Goal: Task Accomplishment & Management: Complete application form

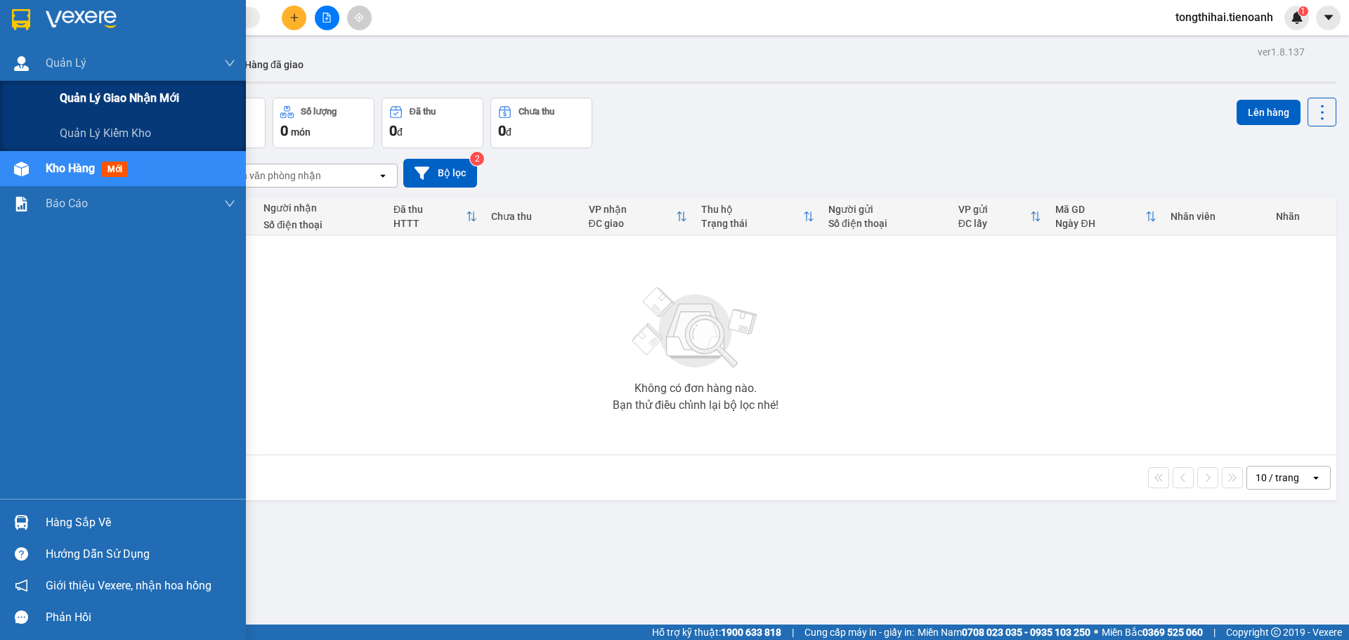
click at [120, 102] on span "Quản lý giao nhận mới" at bounding box center [119, 98] width 119 height 18
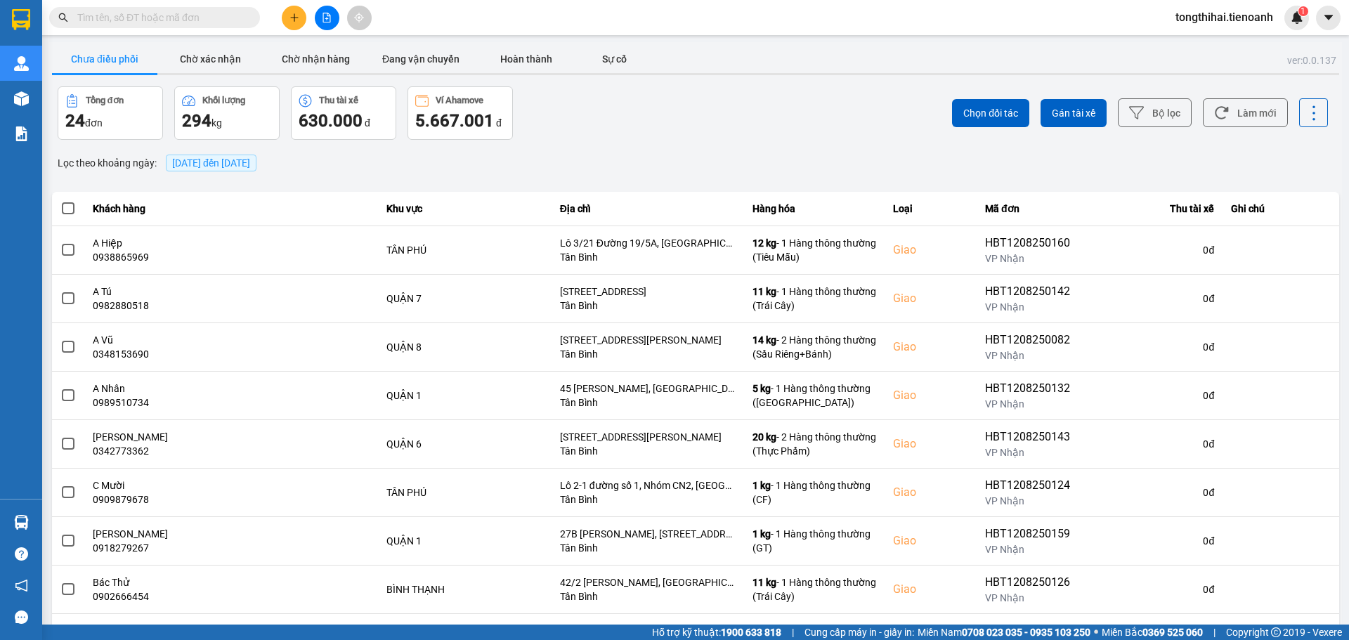
click at [175, 21] on input "text" at bounding box center [160, 17] width 166 height 15
paste input "HBT1208250160"
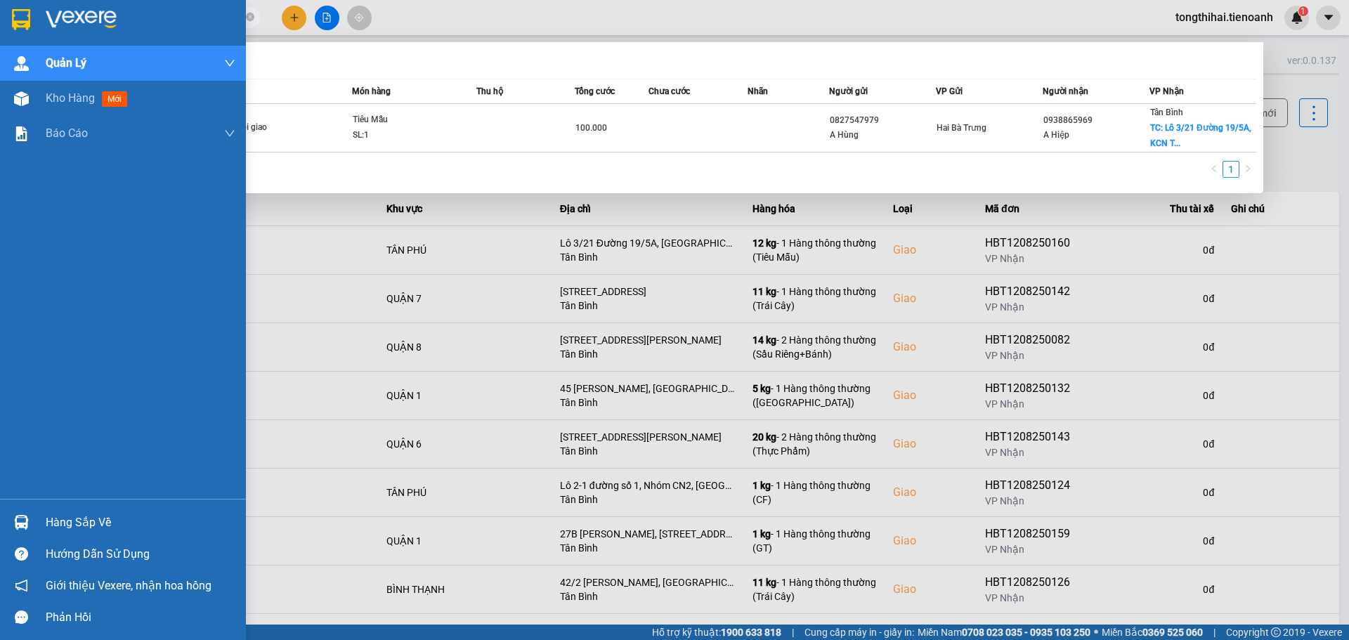
drag, startPoint x: 166, startPoint y: 18, endPoint x: 27, endPoint y: 13, distance: 139.2
click at [27, 13] on section "Kết quả tìm kiếm ( 1 ) Bộ lọc Mã ĐH Trạng thái Món hàng Thu hộ Tổng cước Chưa c…" at bounding box center [674, 320] width 1349 height 640
paste input "507250028"
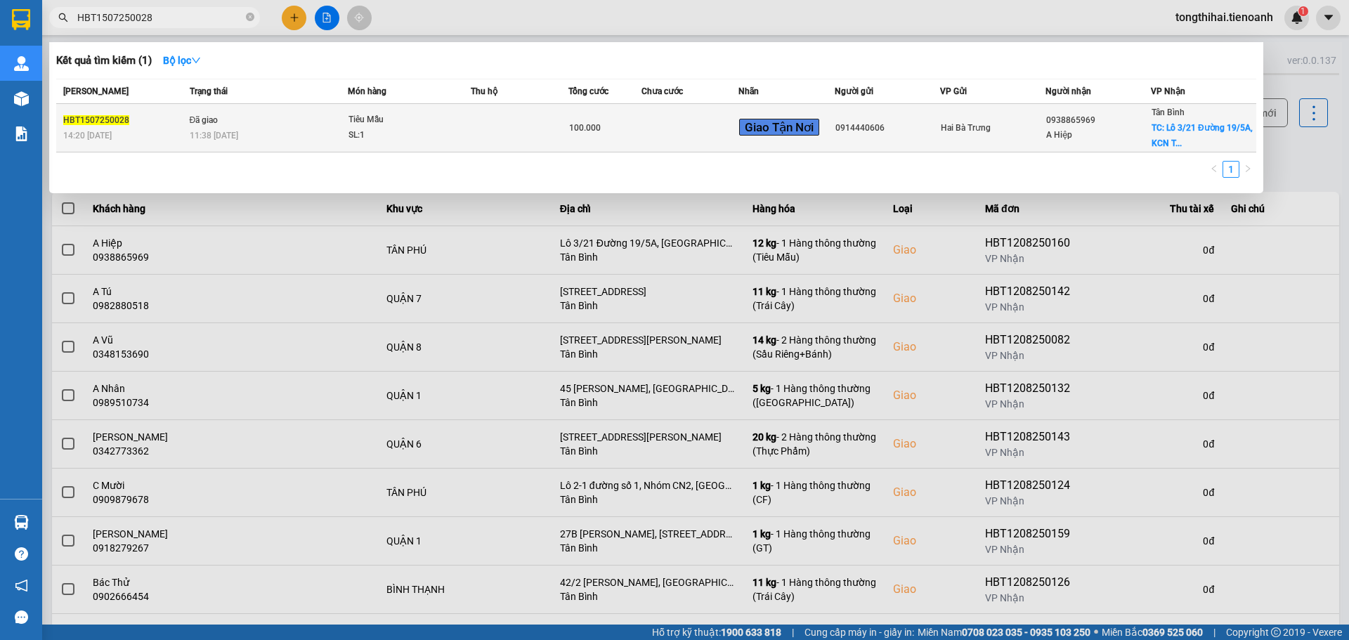
type input "HBT1507250028"
click at [274, 133] on div "11:38 - 16/07" at bounding box center [269, 135] width 158 height 15
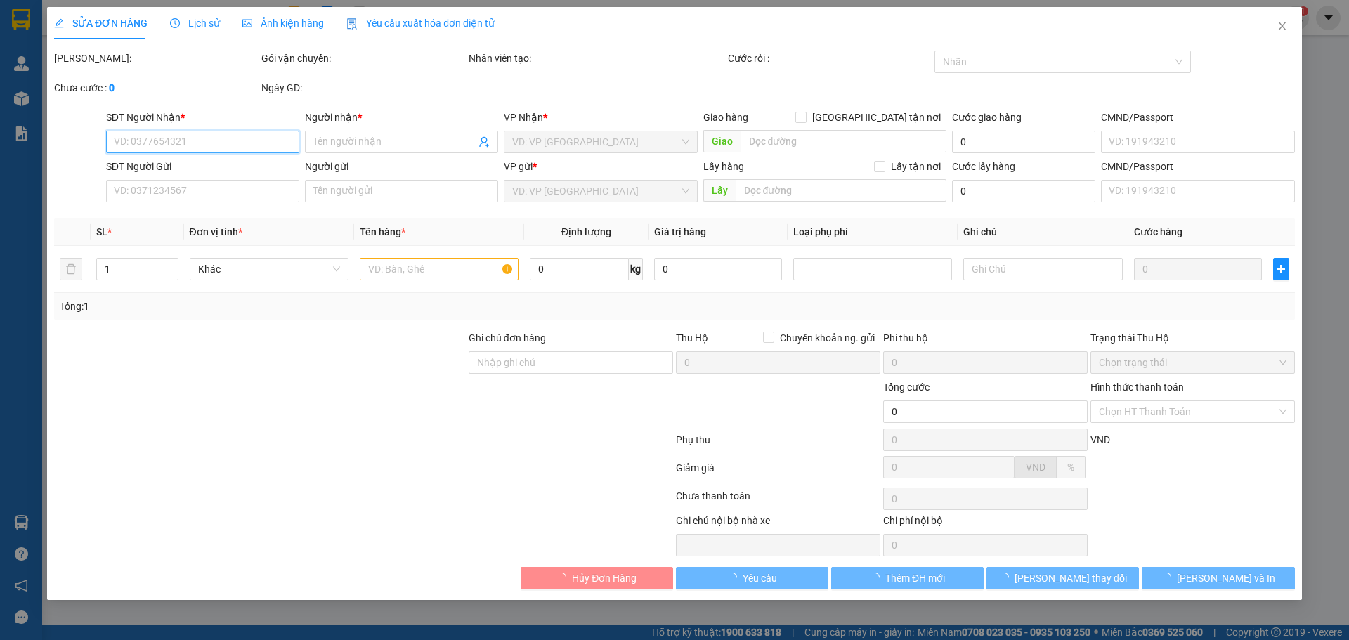
type input "0938865969"
type input "A Hiệp"
checkbox input "true"
type input "Lô 3/21 Đường 19/5A, [GEOGRAPHIC_DATA], P, [GEOGRAPHIC_DATA], [GEOGRAPHIC_DATA]…"
type input "50.000"
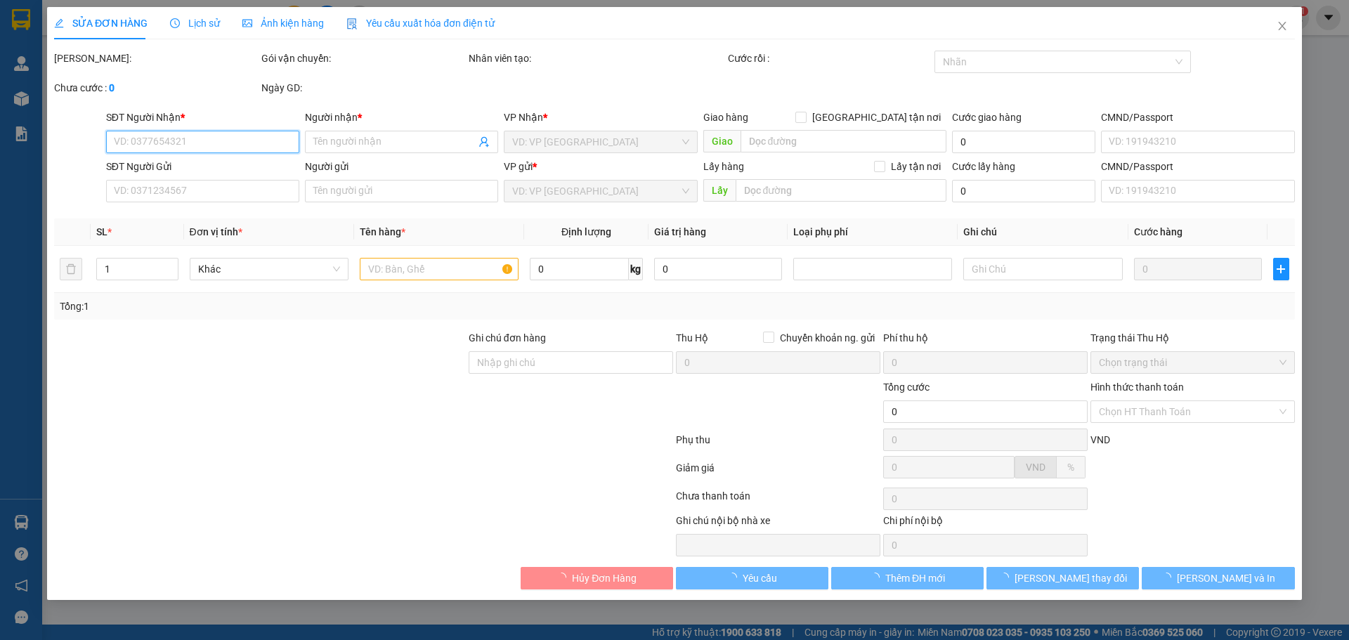
type input "250605504"
type input "0914440606"
type input "mã hóa đơn: XWHMUV78GBEW"
type input "100.000"
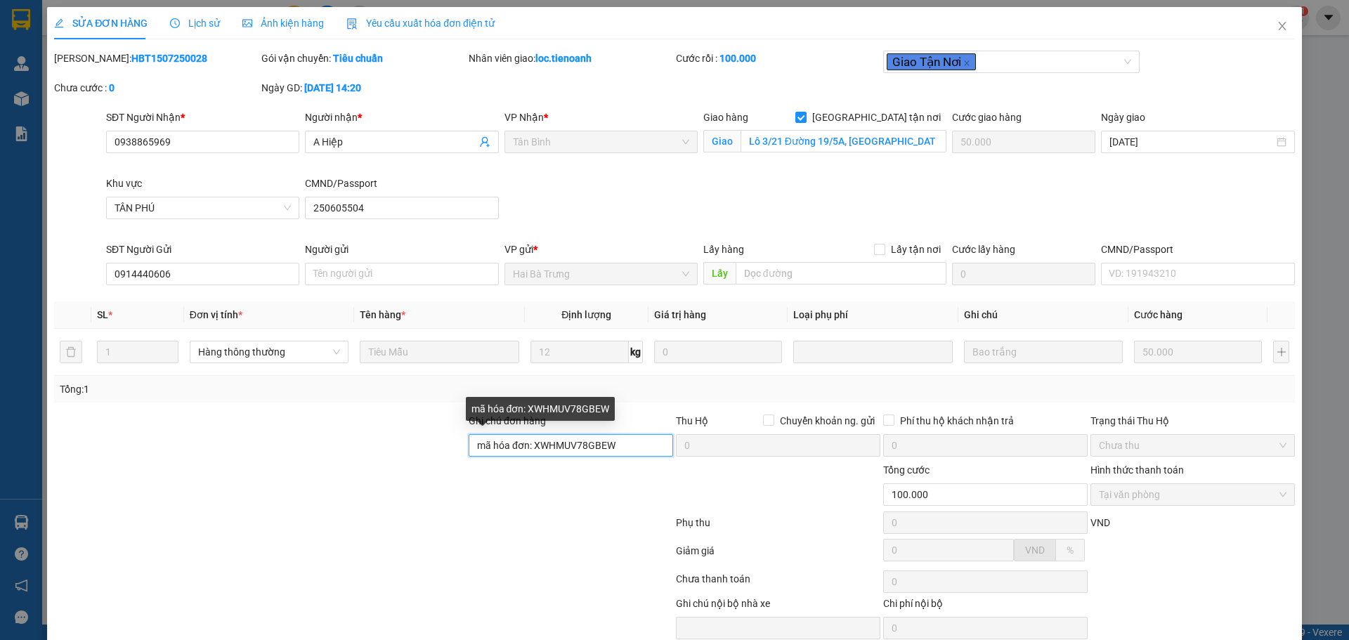
drag, startPoint x: 625, startPoint y: 444, endPoint x: 530, endPoint y: 441, distance: 95.6
click at [530, 441] on input "mã hóa đơn: XWHMUV78GBEW" at bounding box center [571, 445] width 204 height 22
click at [575, 449] on input "mã hóa đơn: XWHMUV78GBEW" at bounding box center [571, 445] width 204 height 22
click at [1277, 25] on icon "close" at bounding box center [1282, 25] width 11 height 11
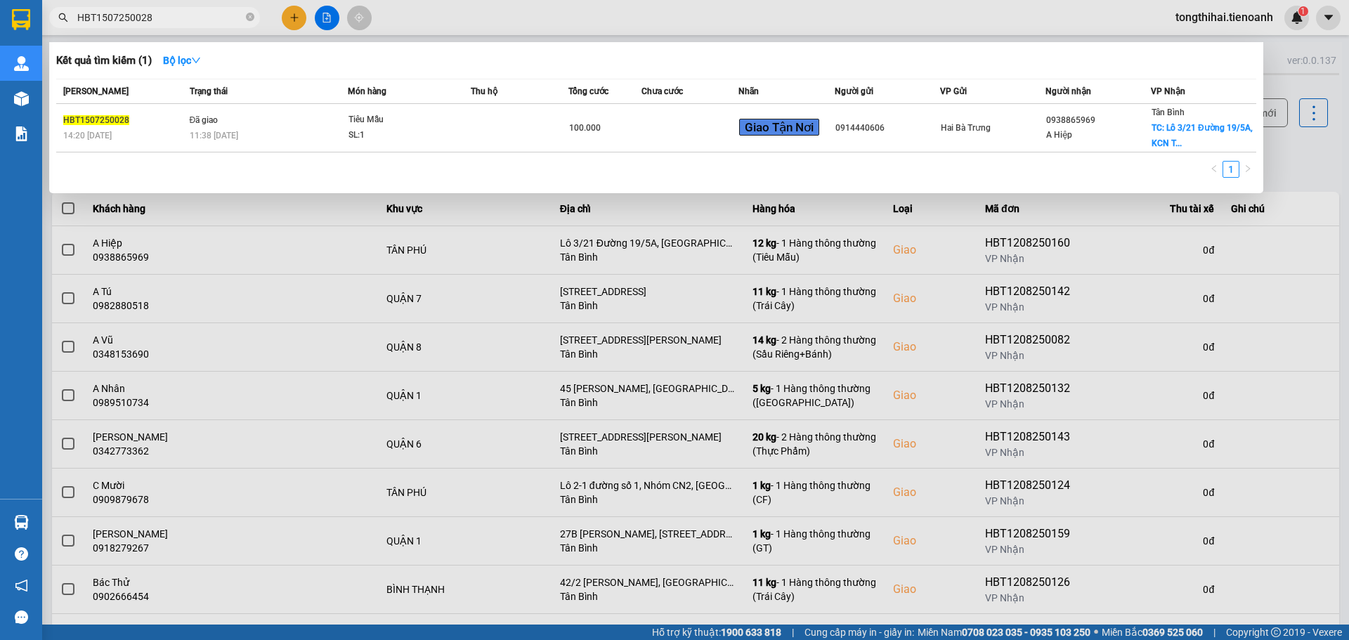
drag, startPoint x: 84, startPoint y: 16, endPoint x: 59, endPoint y: 15, distance: 25.3
click at [59, 15] on div "HBT1507250028" at bounding box center [137, 17] width 274 height 21
paste input "307250054"
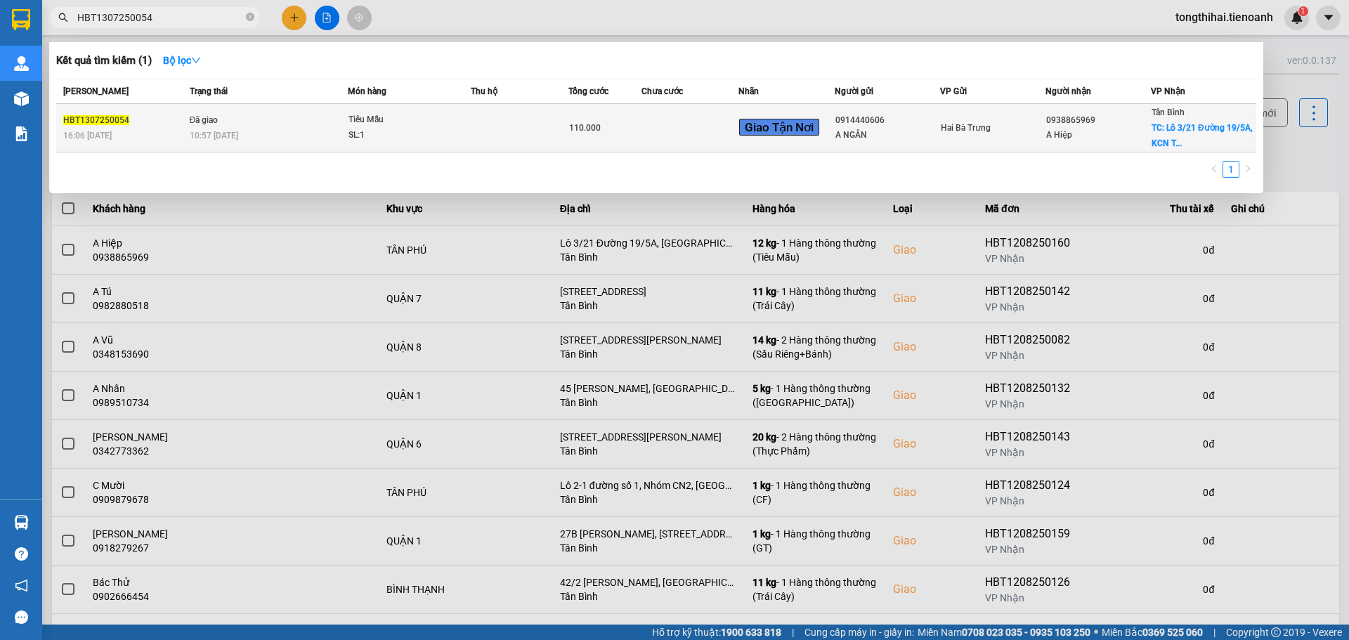
type input "HBT1307250054"
click at [252, 128] on div "10:57 - 14/07" at bounding box center [269, 135] width 158 height 15
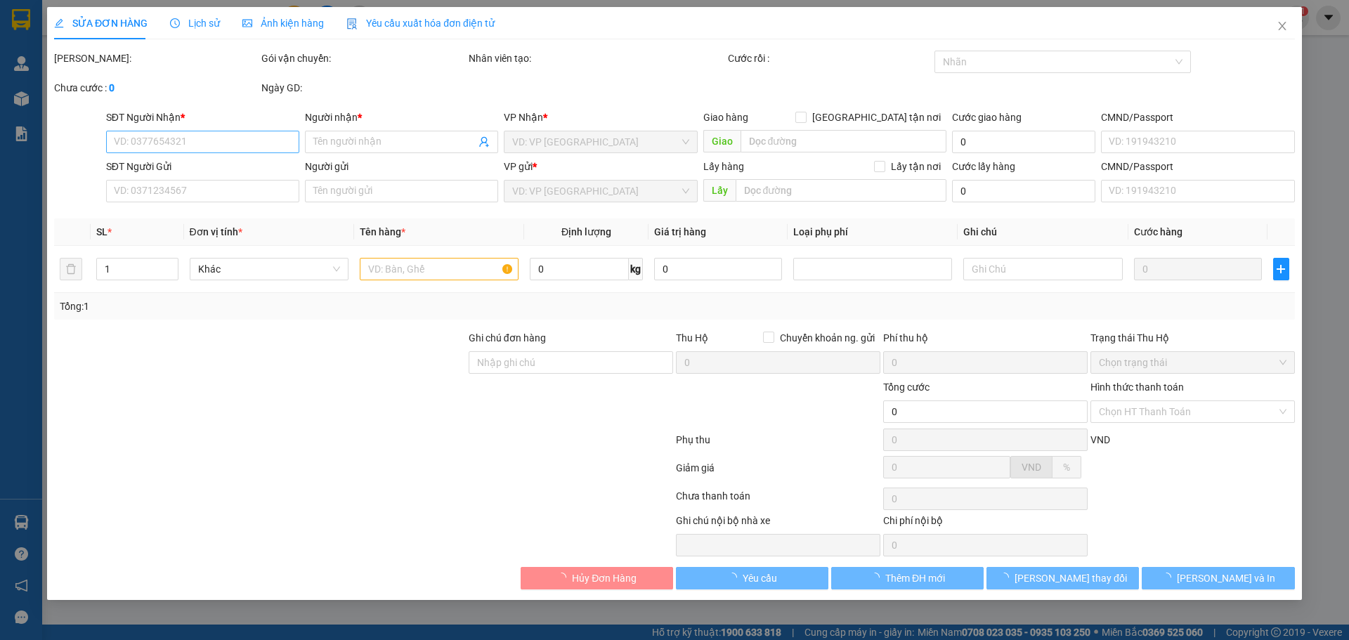
type input "0938865969"
type input "A Hiệp"
checkbox input "true"
type input "Lô 3/21 Đường 19/5A, [GEOGRAPHIC_DATA], P, [GEOGRAPHIC_DATA], [GEOGRAPHIC_DATA]…"
type input "50.000"
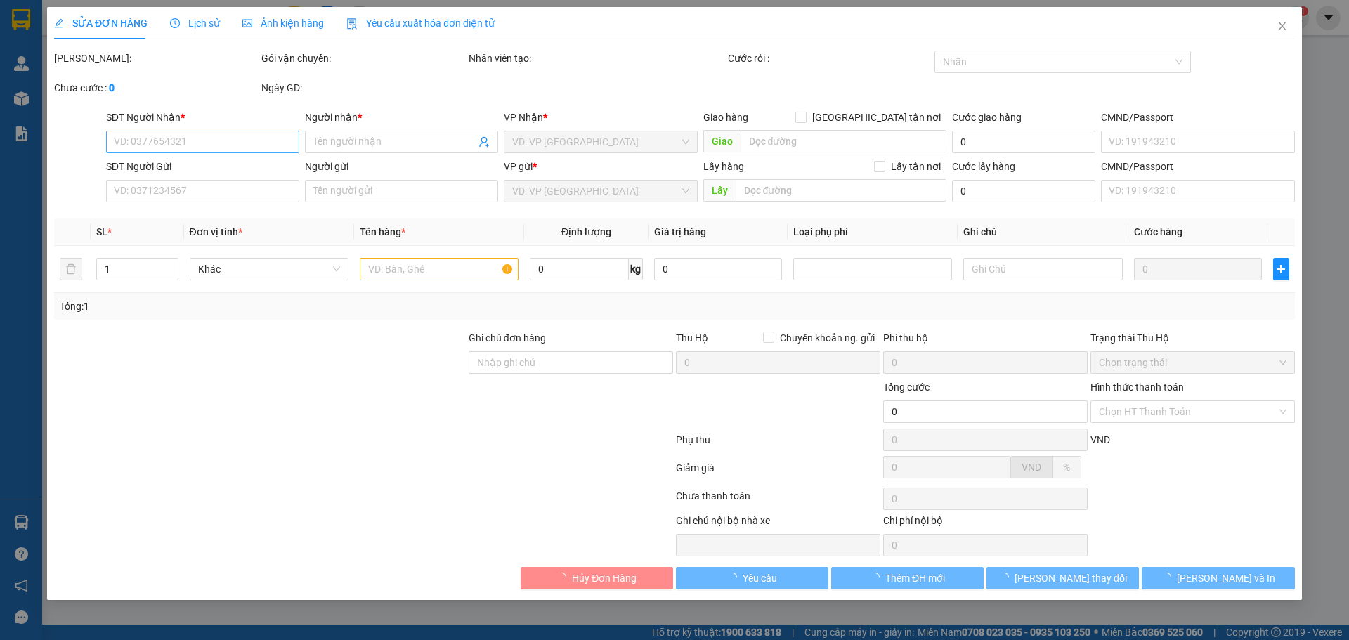
type input "250605504"
type input "0914440606"
type input "A NGÂN"
type input "240711376"
type input "mã hóa đơn: 3JHWU9QGNGZ5"
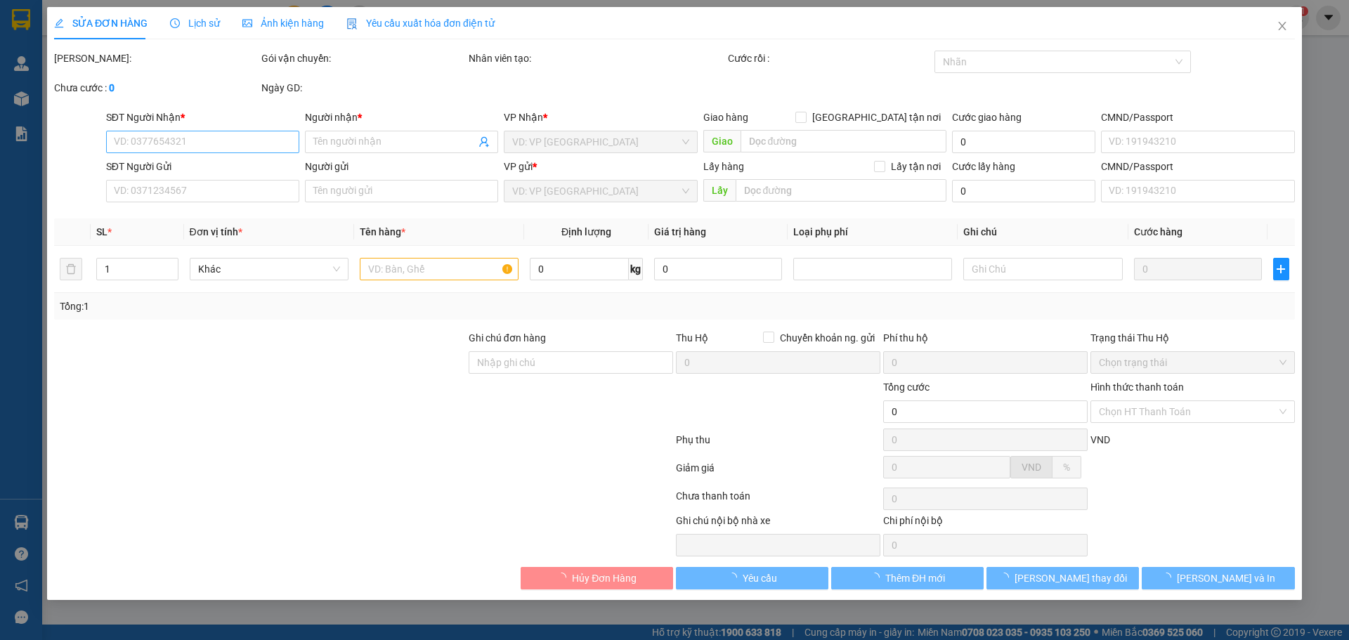
type input "110.000"
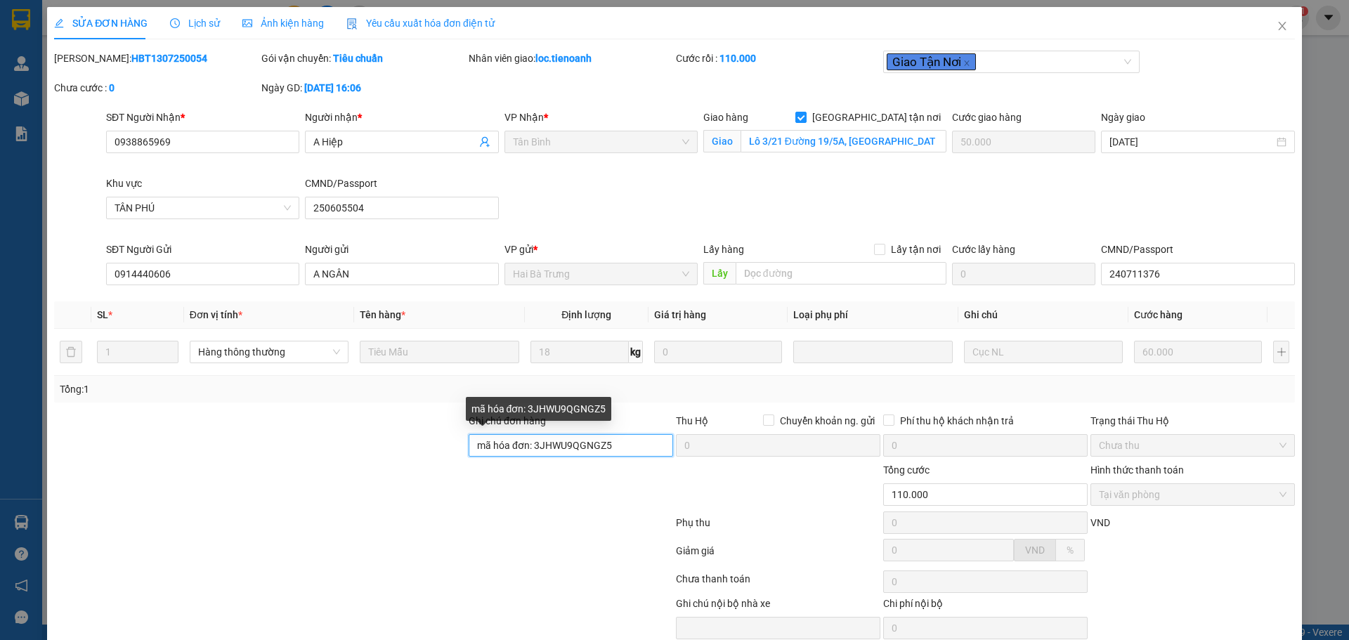
drag, startPoint x: 614, startPoint y: 444, endPoint x: 531, endPoint y: 442, distance: 82.9
click at [531, 442] on input "mã hóa đơn: 3JHWU9QGNGZ5" at bounding box center [571, 445] width 204 height 22
click at [1277, 26] on icon "close" at bounding box center [1282, 25] width 11 height 11
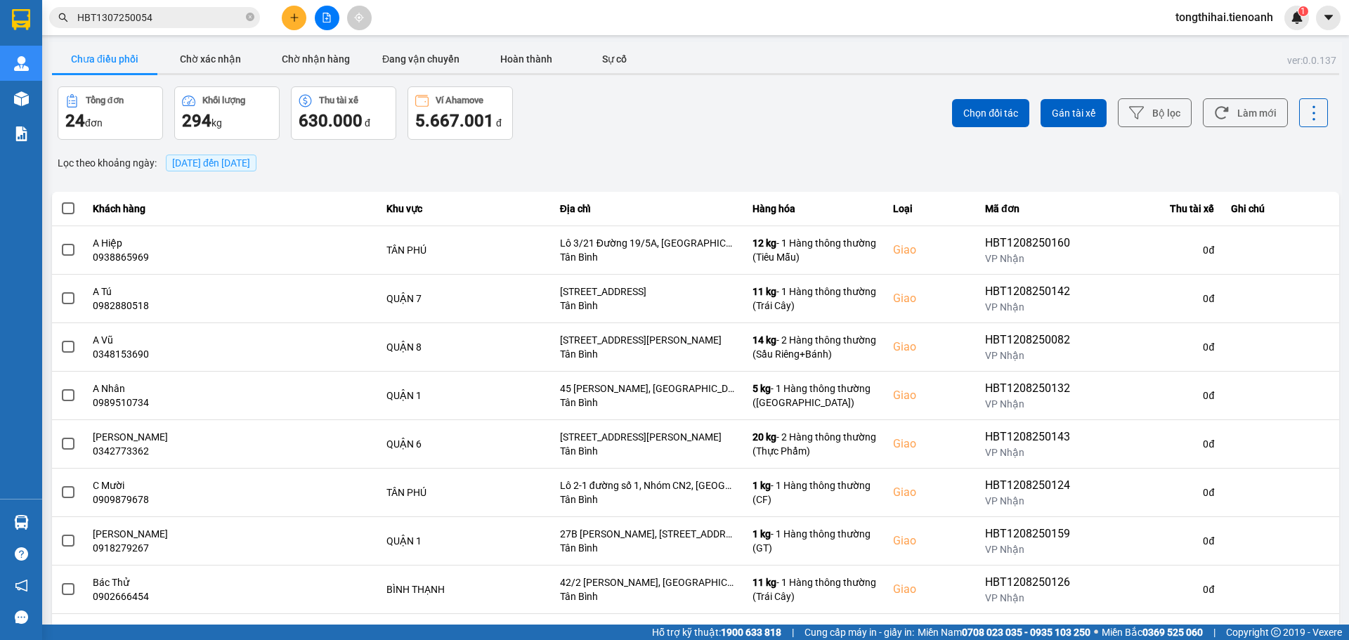
click at [162, 19] on input "HBT1307250054" at bounding box center [160, 17] width 166 height 15
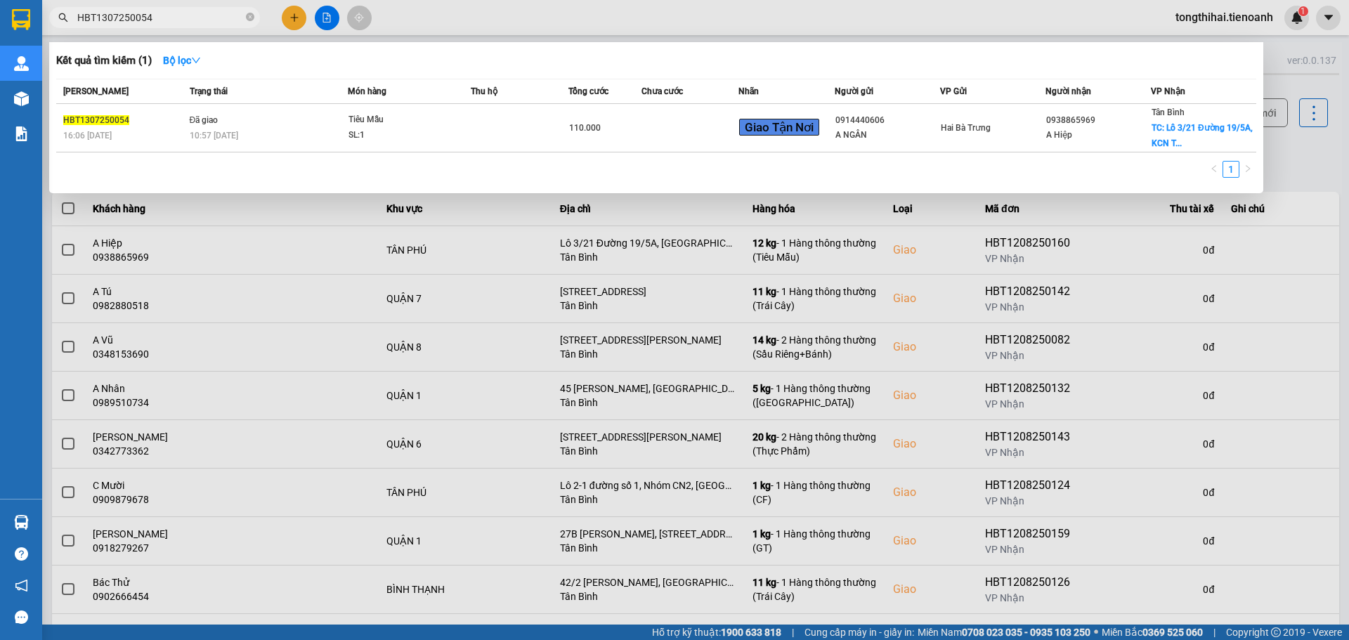
paste input "HBT1008250142"
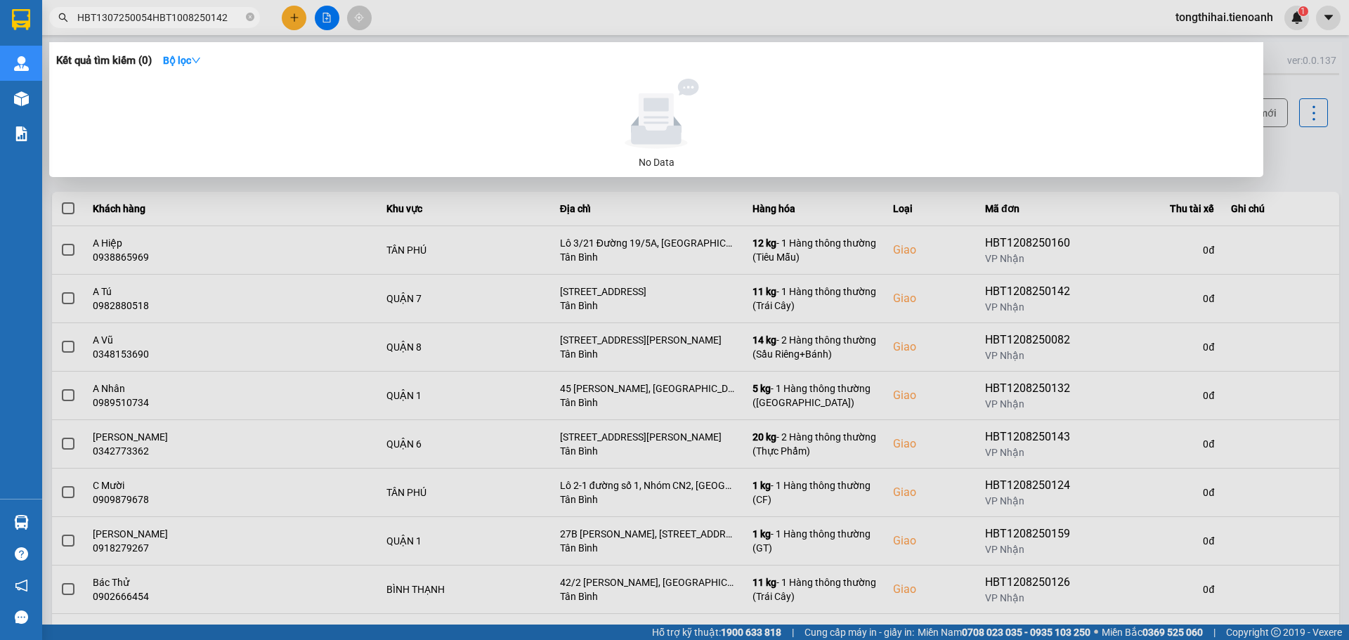
drag, startPoint x: 221, startPoint y: 15, endPoint x: 18, endPoint y: 15, distance: 203.7
click at [18, 15] on section "Kết quả tìm kiếm ( 0 ) Bộ lọc No Data HBT1307250054HBT1008250142 tongthihai.tie…" at bounding box center [674, 320] width 1349 height 640
paste input "text"
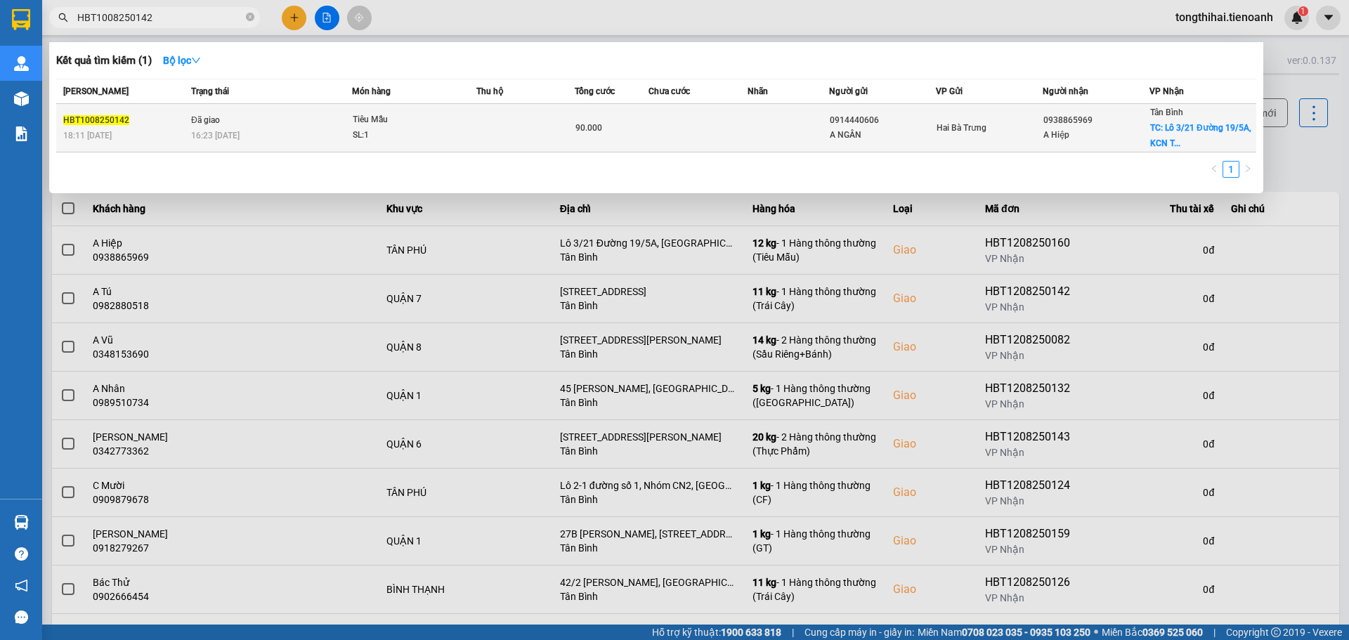
type input "HBT1008250142"
click at [471, 133] on span "Tiêu Mẫu SL: 1" at bounding box center [415, 127] width 124 height 30
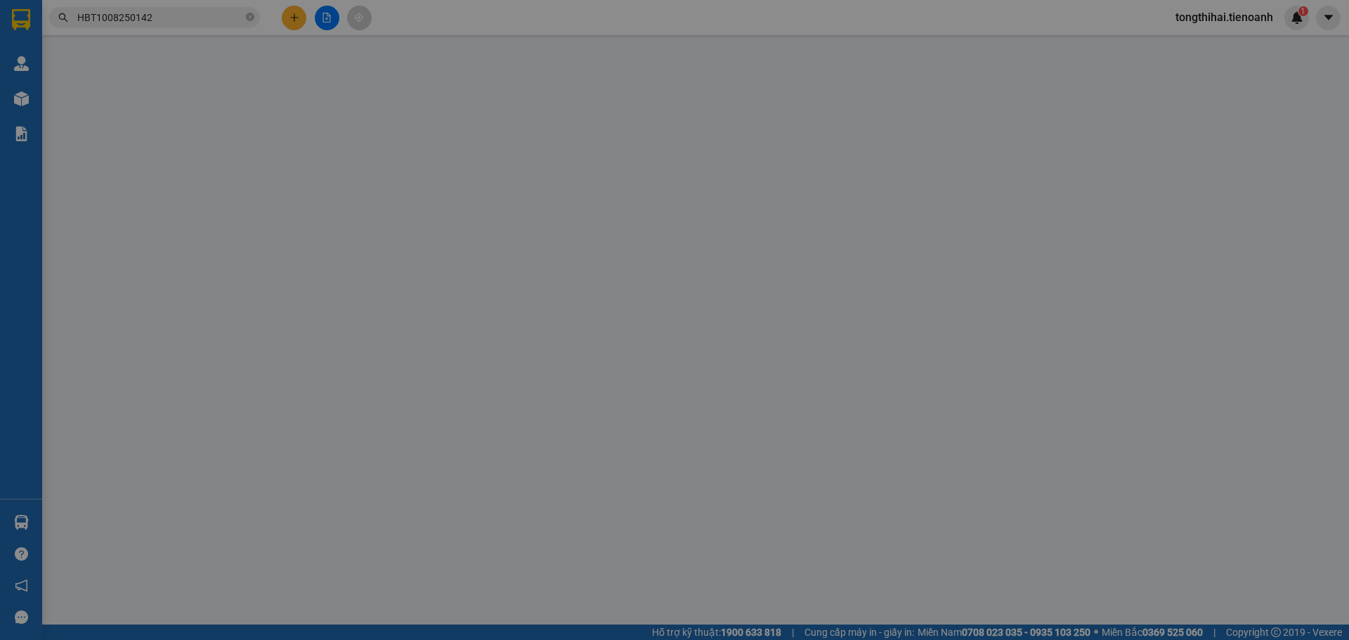
type input "0938865969"
type input "A Hiệp"
checkbox input "true"
type input "Lô 3/21 Đường 19/5A, [GEOGRAPHIC_DATA], P, [GEOGRAPHIC_DATA], [GEOGRAPHIC_DATA]…"
type input "50.000"
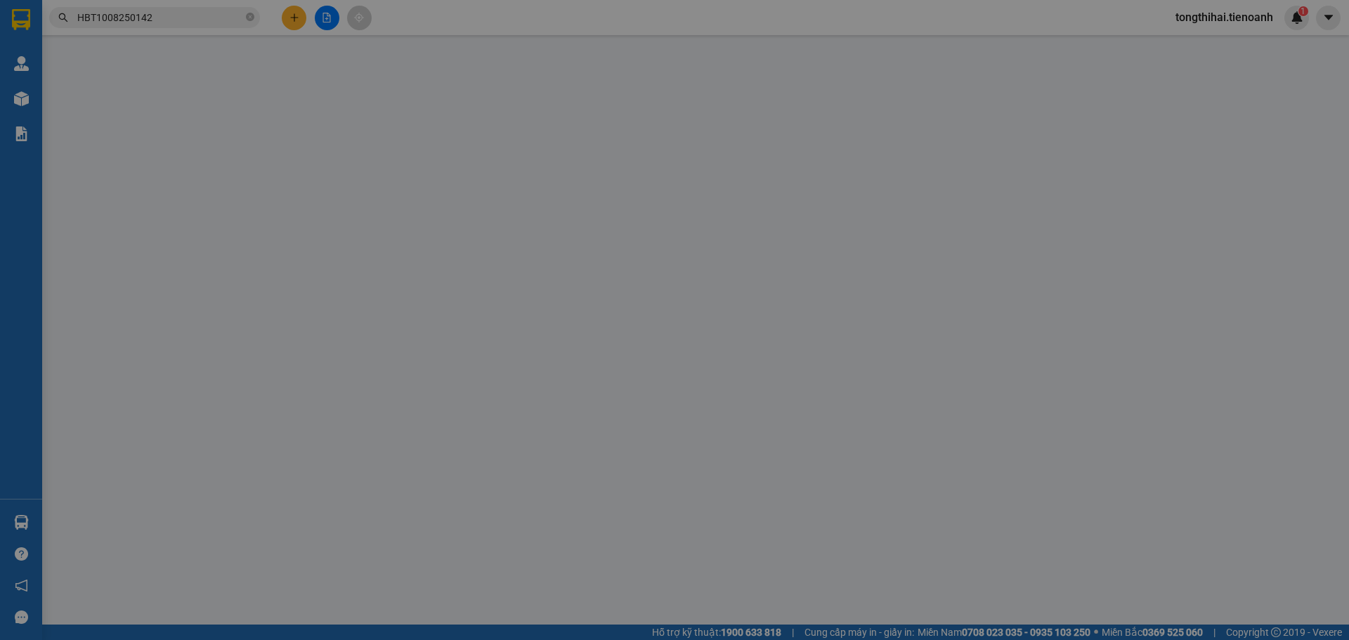
type input "250605504"
type input "0914440606"
type input "A NGÂN"
type input "90.000"
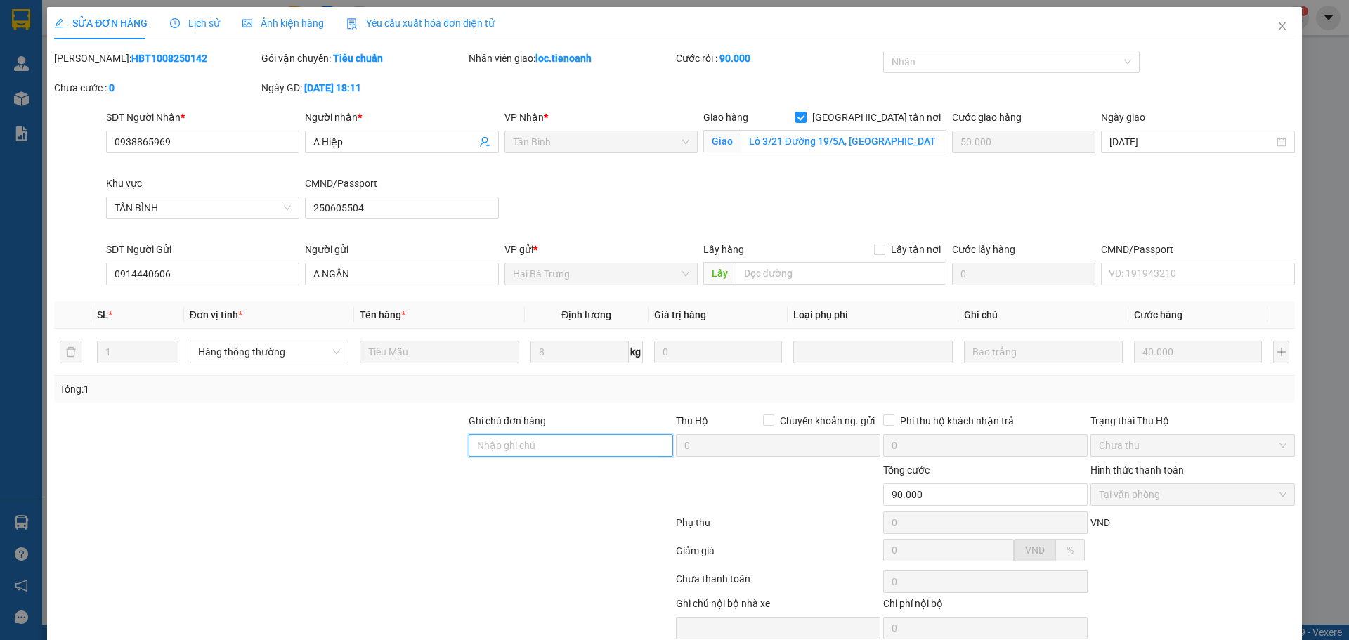
click at [521, 445] on input "Ghi chú đơn hàng" at bounding box center [571, 445] width 204 height 22
click at [337, 452] on div at bounding box center [260, 437] width 415 height 49
click at [1278, 26] on icon "close" at bounding box center [1282, 26] width 8 height 8
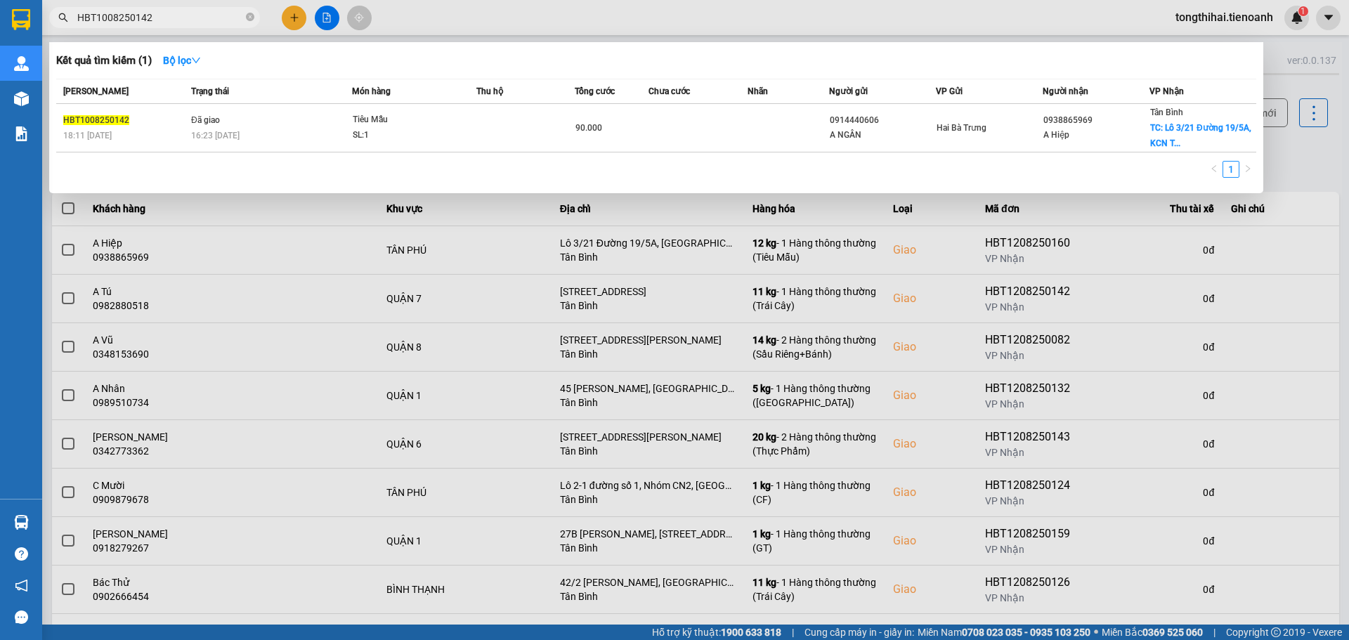
click at [166, 17] on input "HBT1008250142" at bounding box center [160, 17] width 166 height 15
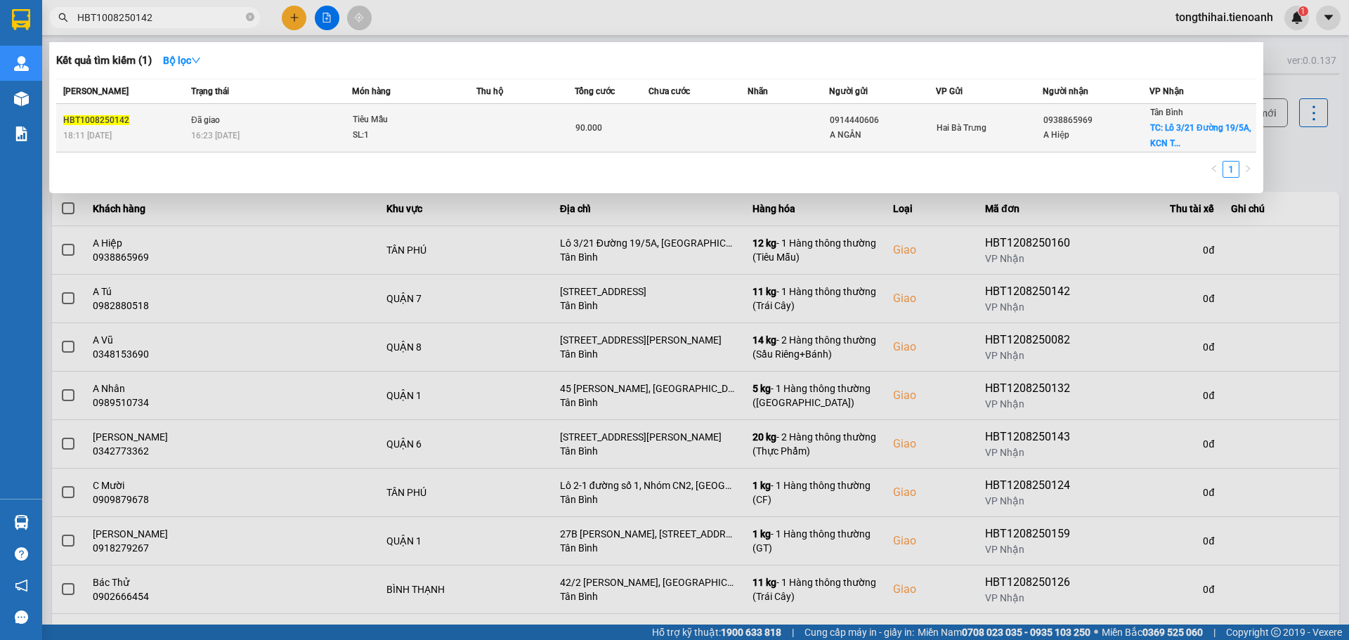
click at [580, 132] on span "90.000" at bounding box center [588, 128] width 27 height 10
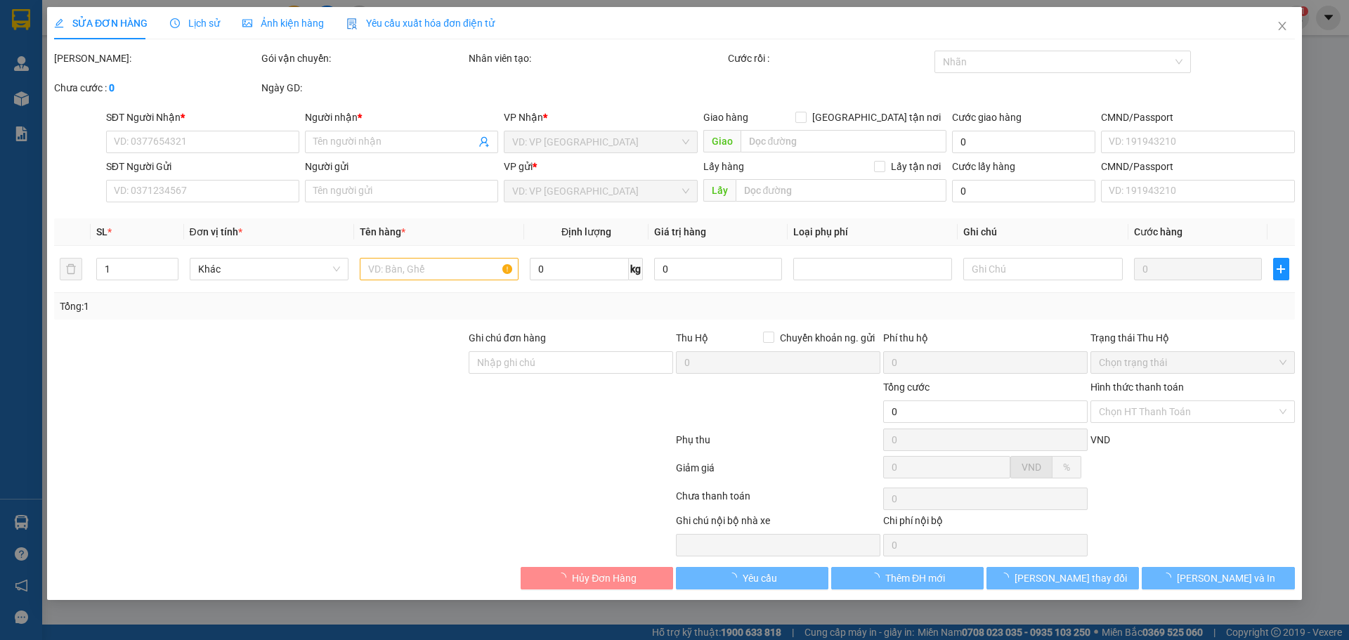
type input "0938865969"
type input "A Hiệp"
checkbox input "true"
type input "Lô 3/21 Đường 19/5A, [GEOGRAPHIC_DATA], P, [GEOGRAPHIC_DATA], [GEOGRAPHIC_DATA]…"
type input "50.000"
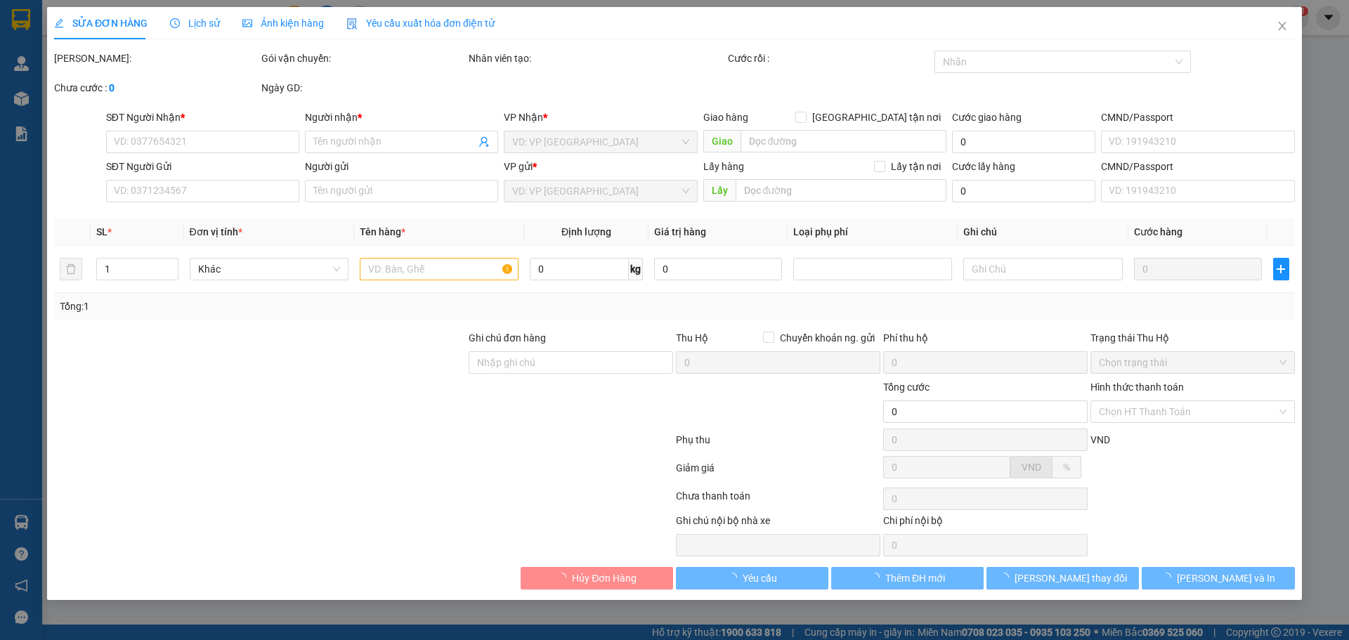
type input "250605504"
type input "0914440606"
type input "A NGÂN"
type input "90.000"
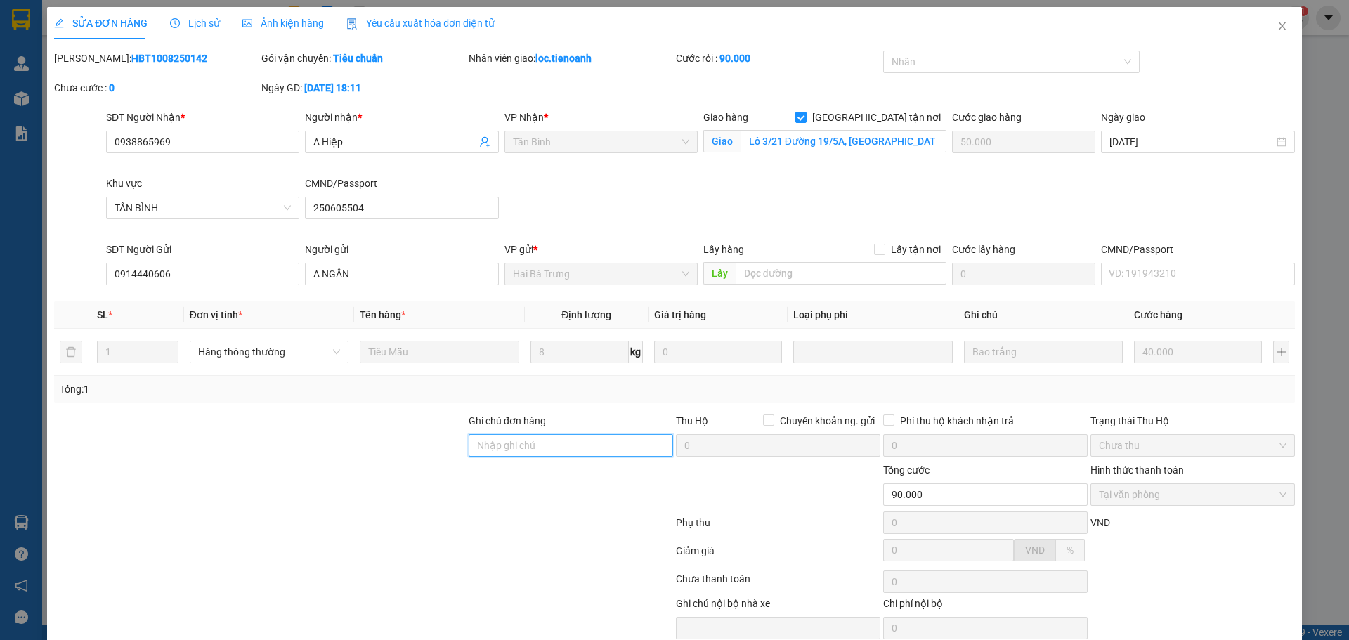
click at [512, 447] on input "Ghi chú đơn hàng" at bounding box center [571, 445] width 204 height 22
paste input "1PHXIM7BZK8R"
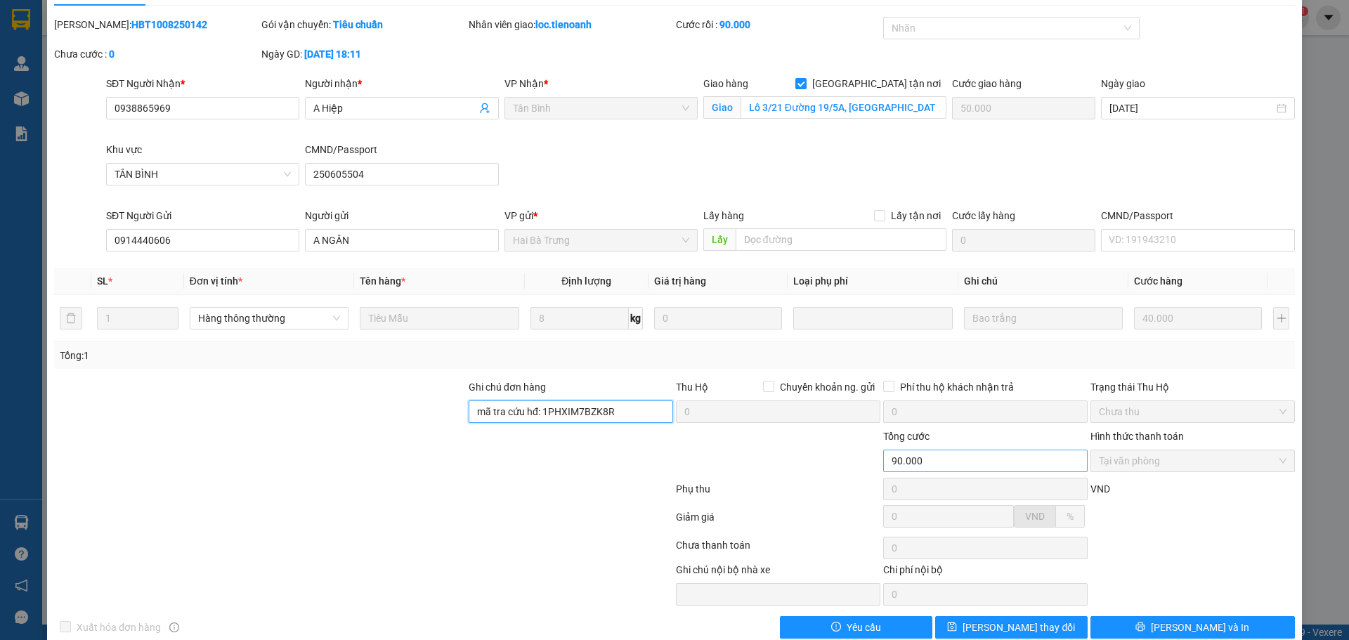
scroll to position [60, 0]
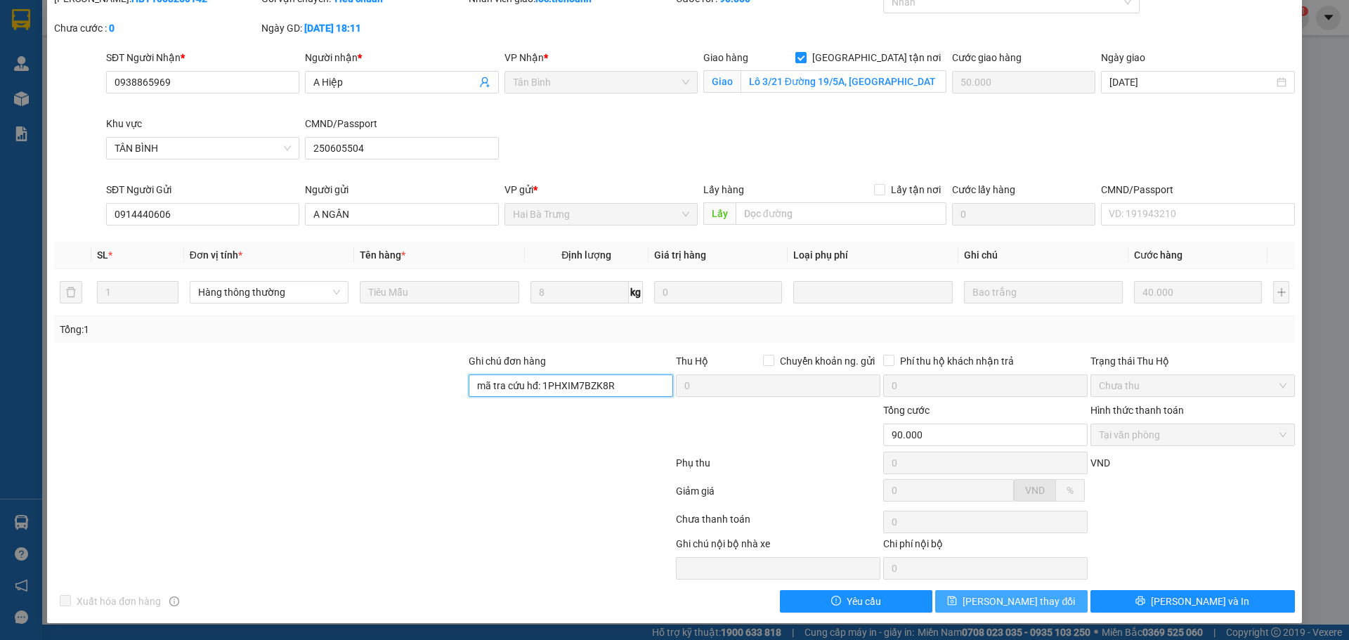
type input "mã tra cứu hđ: 1PHXIM7BZK8R"
click at [993, 601] on span "[PERSON_NAME] thay đổi" at bounding box center [1019, 601] width 112 height 15
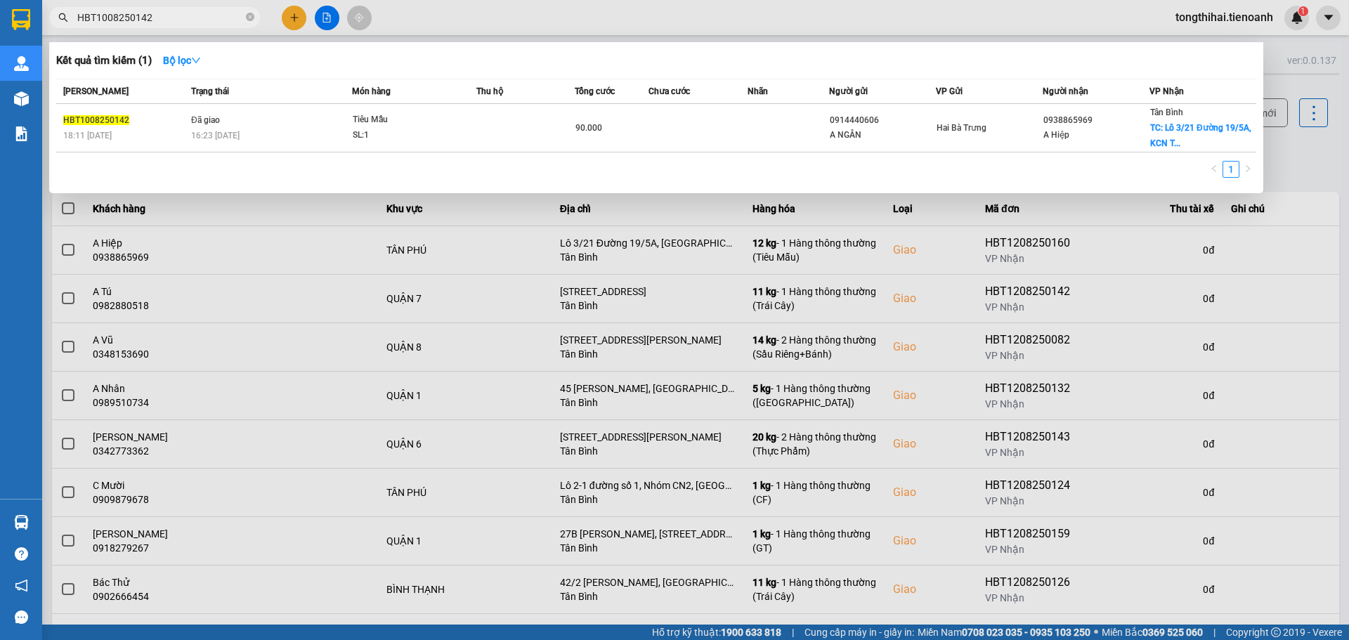
drag, startPoint x: 159, startPoint y: 12, endPoint x: 70, endPoint y: 20, distance: 90.3
click at [70, 20] on span "HBT1008250142" at bounding box center [154, 17] width 211 height 21
paste input "208250160"
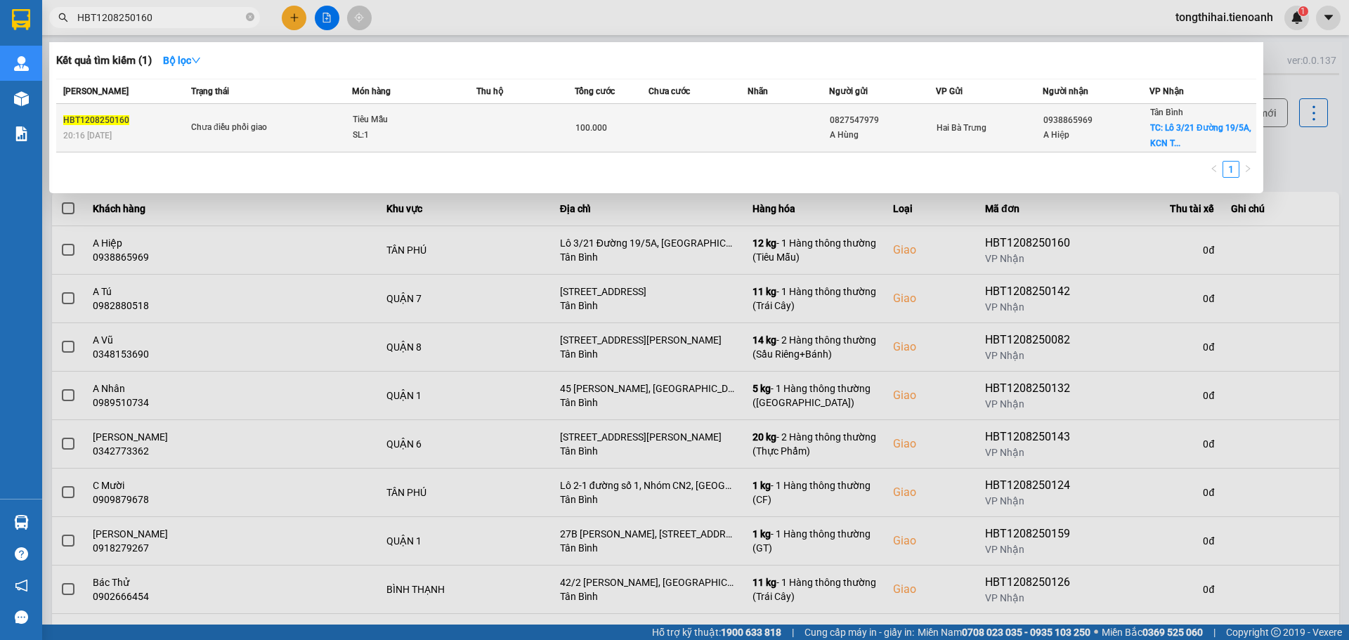
type input "HBT1208250160"
click at [238, 131] on div "Chưa điều phối giao" at bounding box center [243, 127] width 105 height 15
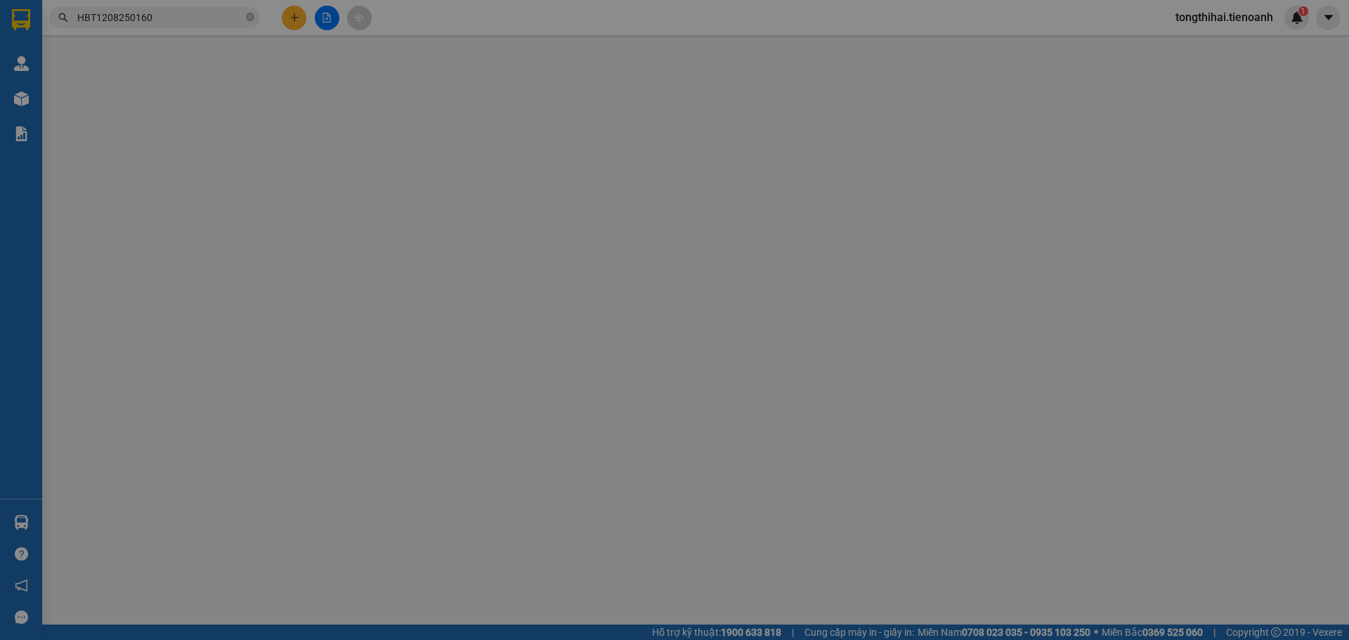
type input "0938865969"
type input "A Hiệp"
checkbox input "true"
type input "Lô 3/21 Đường 19/5A, [GEOGRAPHIC_DATA], P, [GEOGRAPHIC_DATA], [GEOGRAPHIC_DATA]…"
type input "250605504"
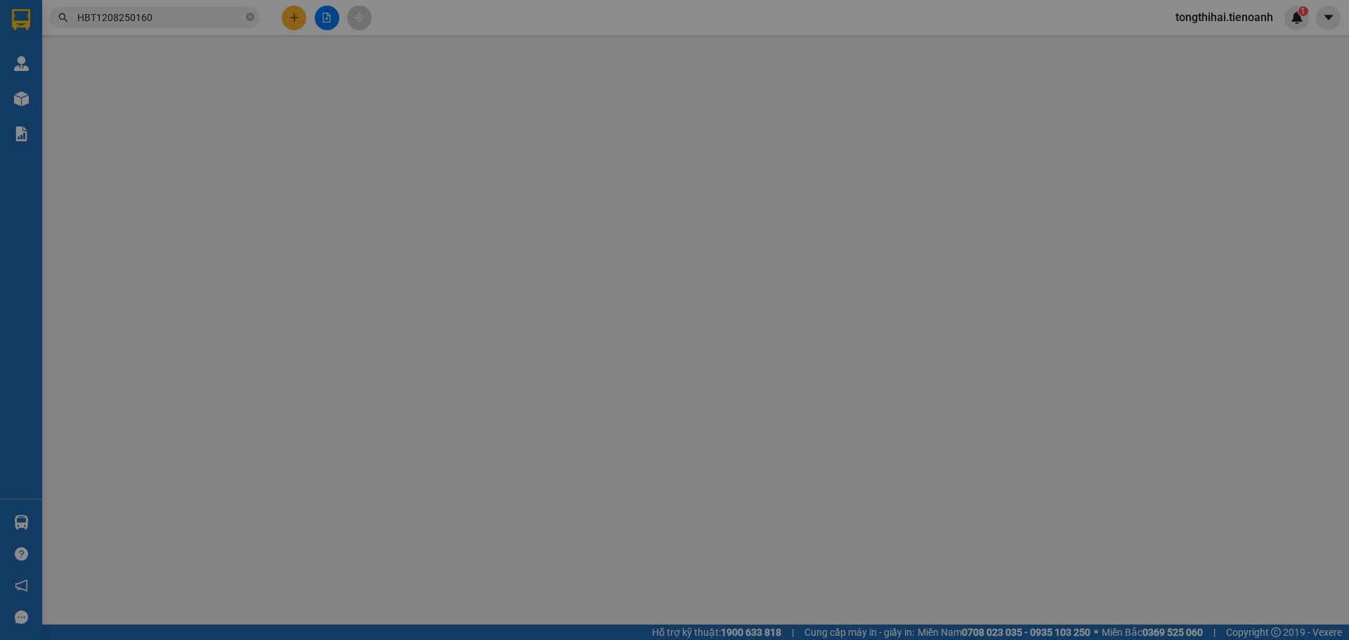
type input "0827547979"
type input "A Hùng"
type input "100.000"
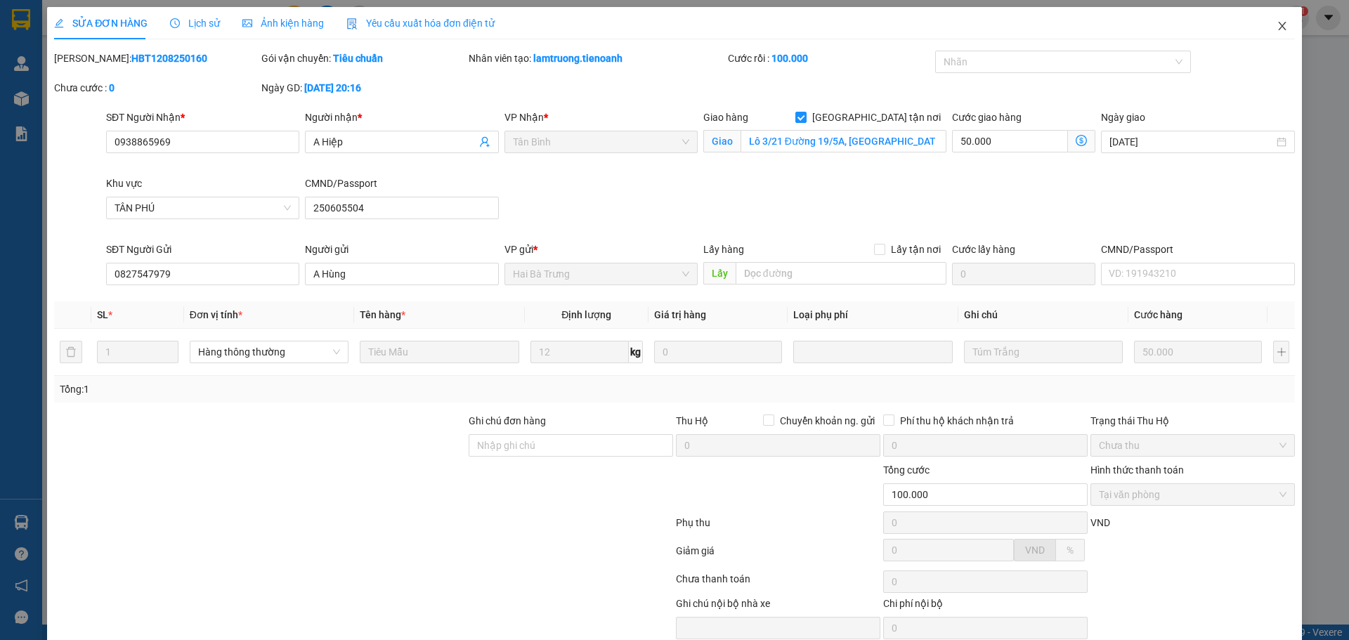
click at [1278, 24] on icon "close" at bounding box center [1282, 26] width 8 height 8
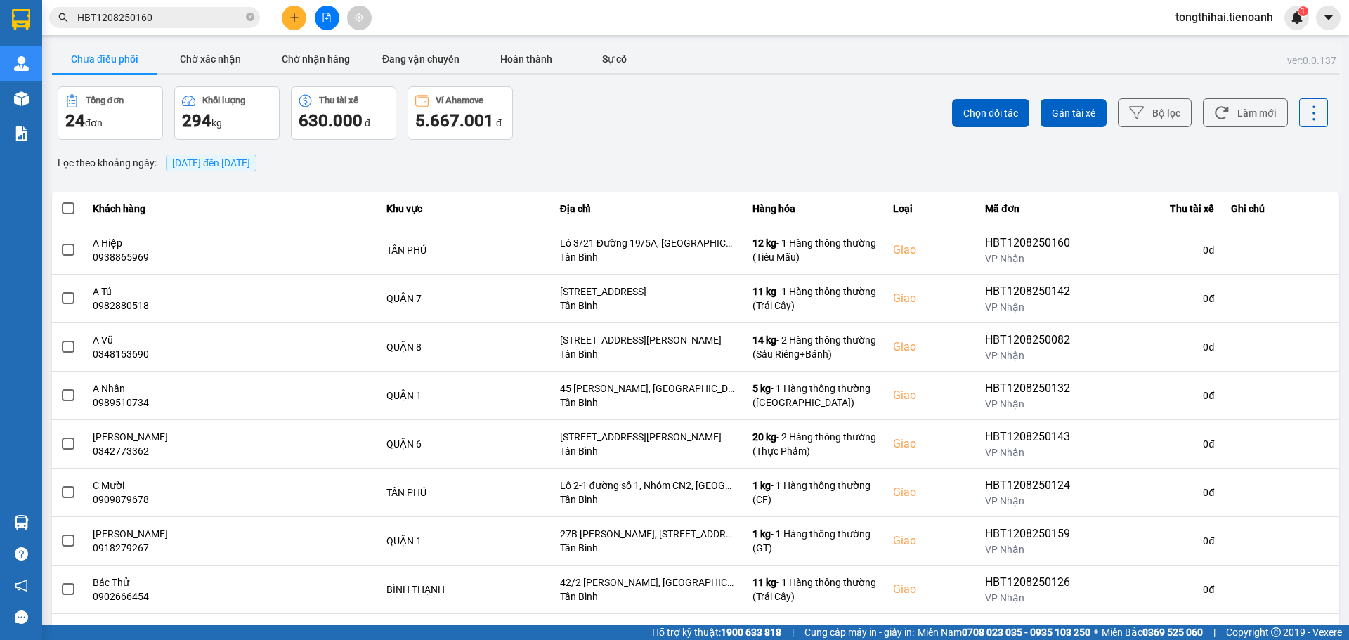
click at [164, 19] on input "HBT1208250160" at bounding box center [160, 17] width 166 height 15
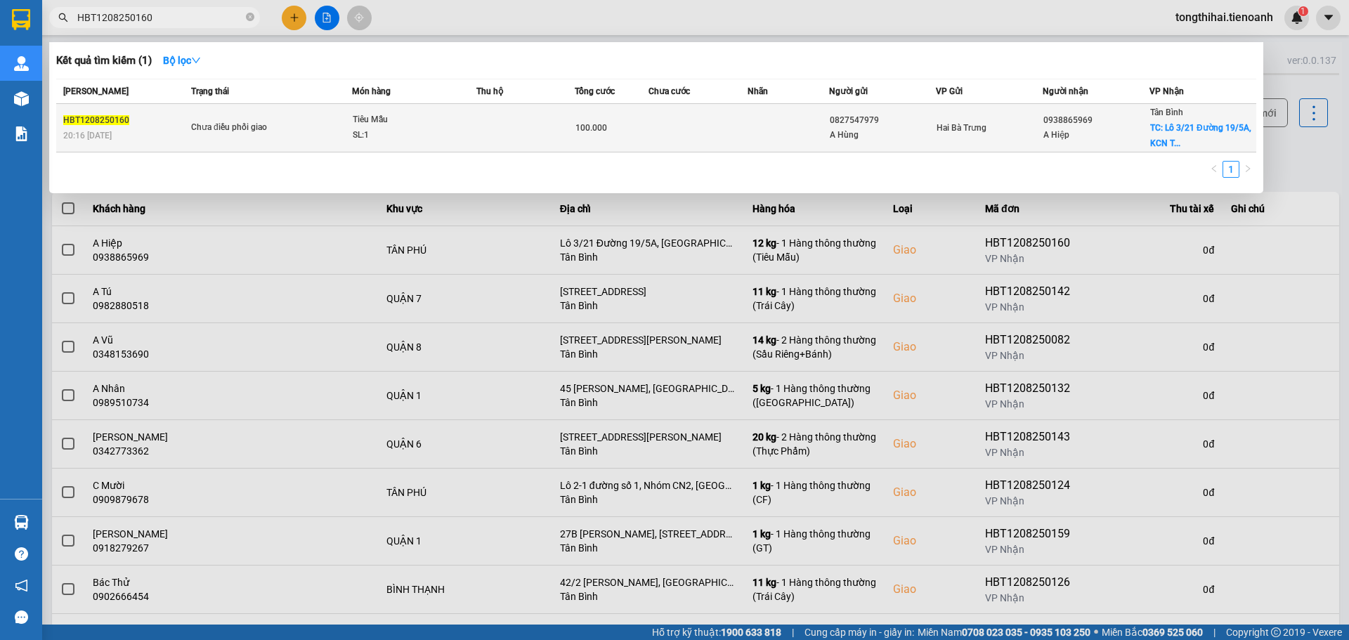
click at [551, 124] on td at bounding box center [525, 128] width 98 height 48
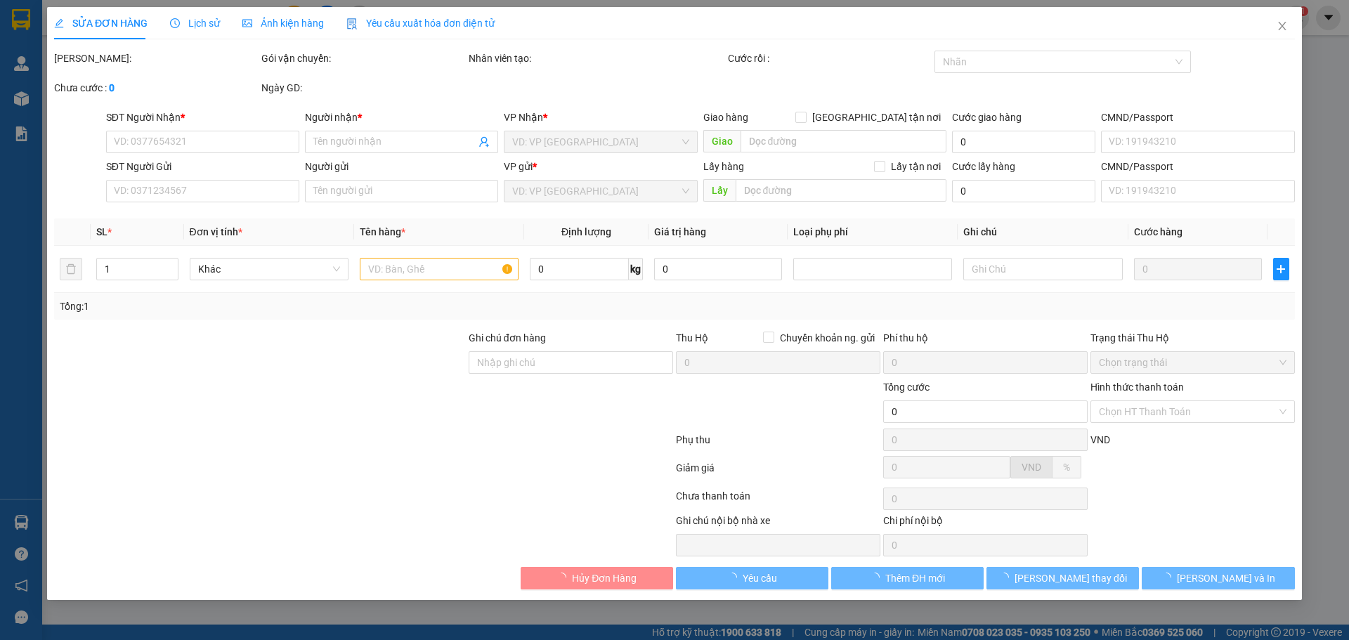
type input "0938865969"
type input "A Hiệp"
checkbox input "true"
type input "Lô 3/21 Đường 19/5A, [GEOGRAPHIC_DATA], P, [GEOGRAPHIC_DATA], [GEOGRAPHIC_DATA]…"
type input "250605504"
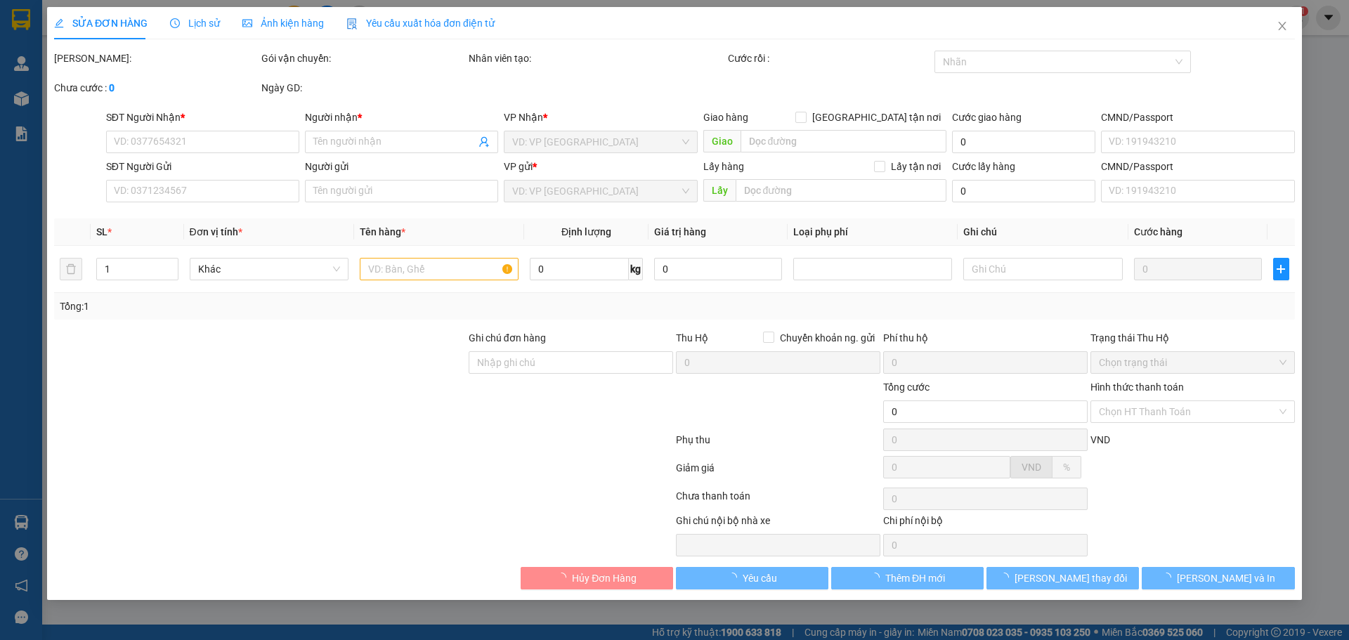
type input "0827547979"
type input "A Hùng"
type input "100.000"
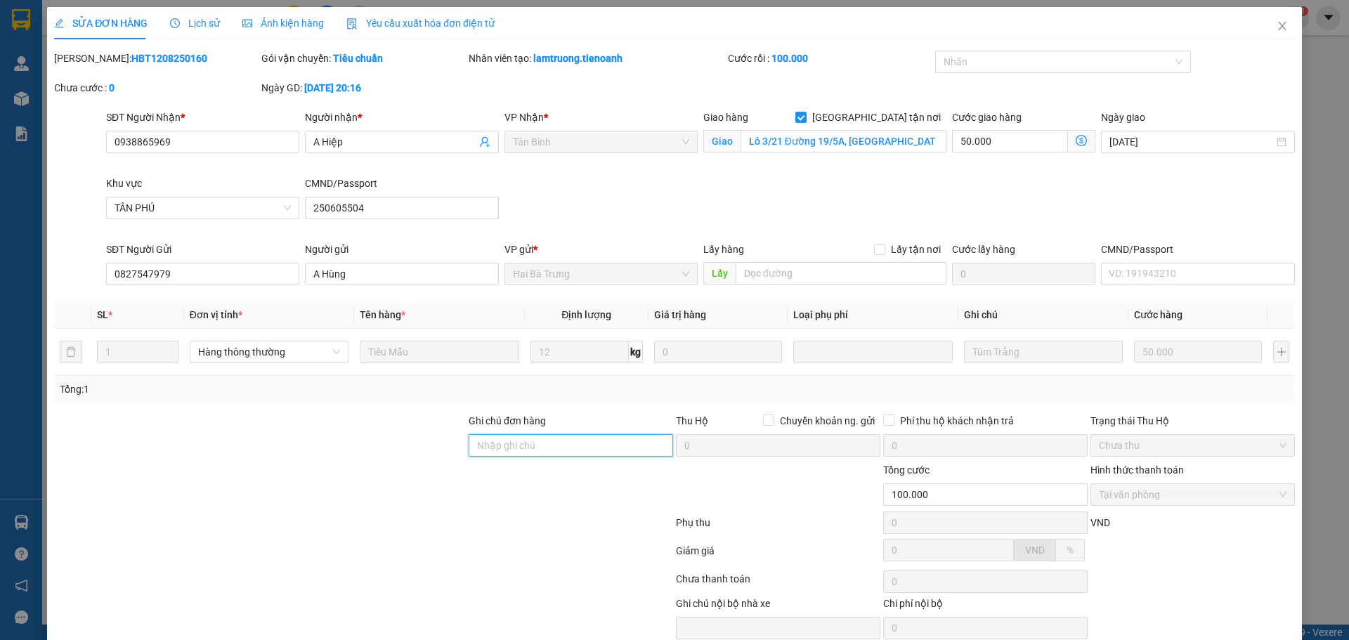
click at [536, 444] on input "Ghi chú đơn hàng" at bounding box center [571, 445] width 204 height 22
paste input "4RHAI3NMV8ER"
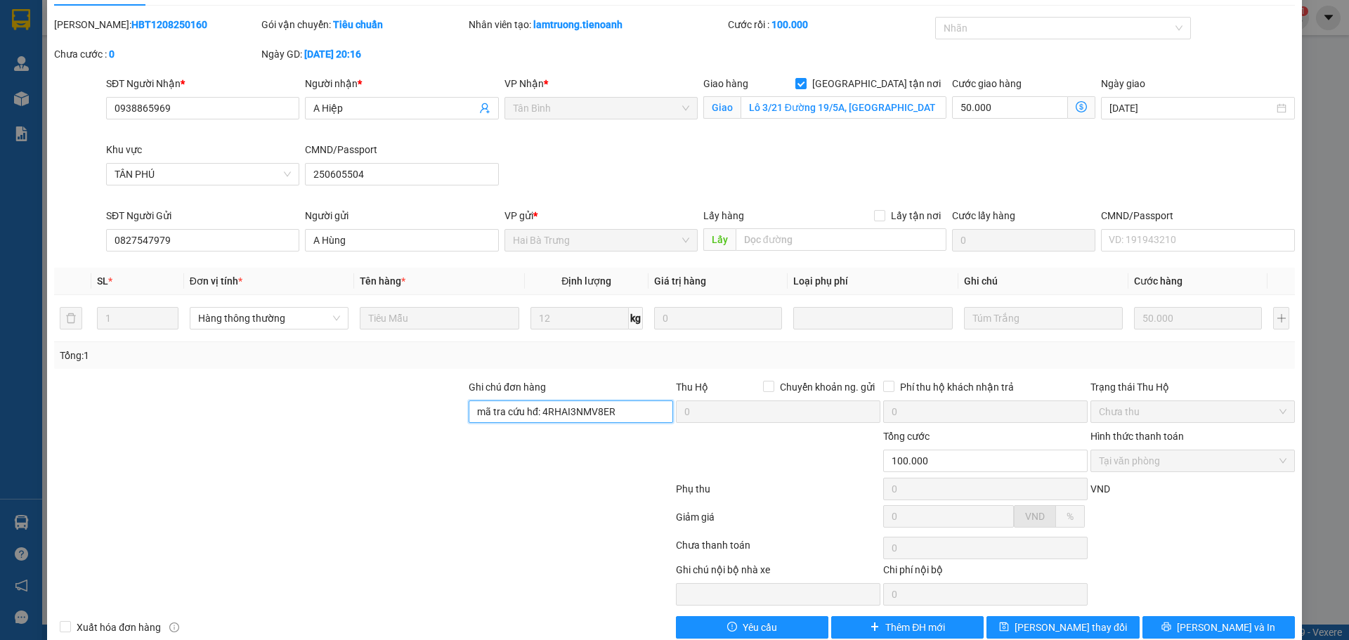
scroll to position [60, 0]
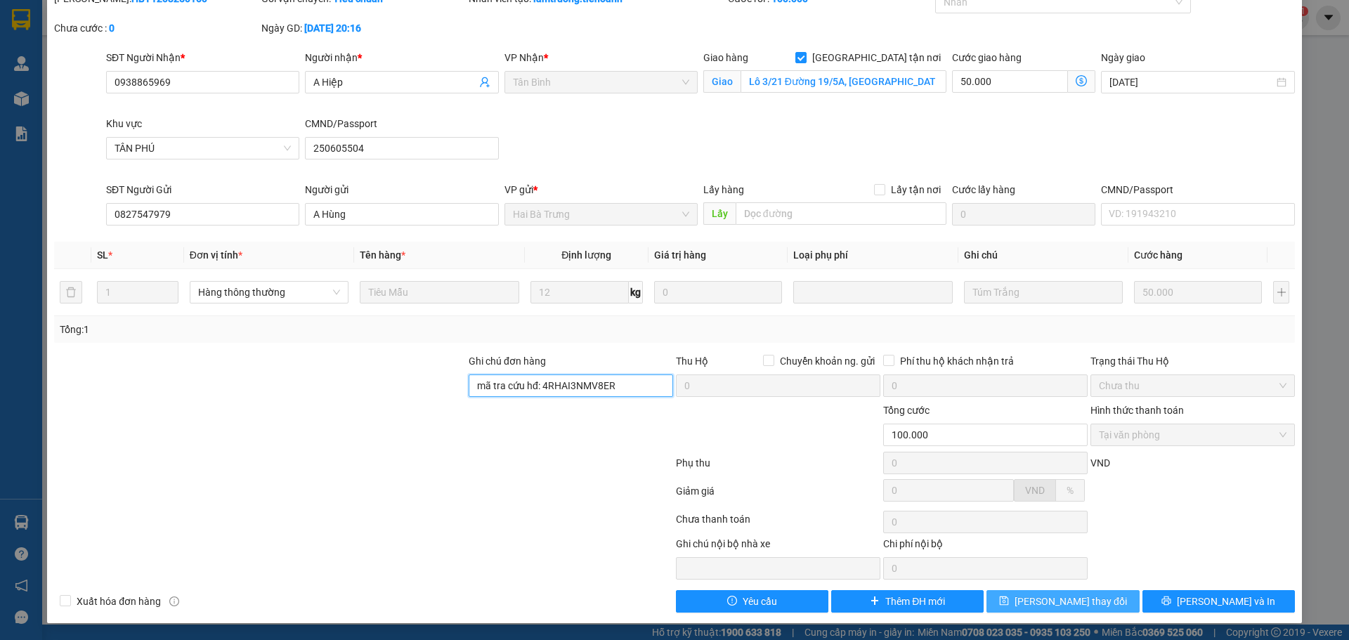
type input "mã tra cứu hđ: 4RHAI3NMV8ER"
click at [1018, 599] on button "[PERSON_NAME] thay đổi" at bounding box center [1062, 601] width 152 height 22
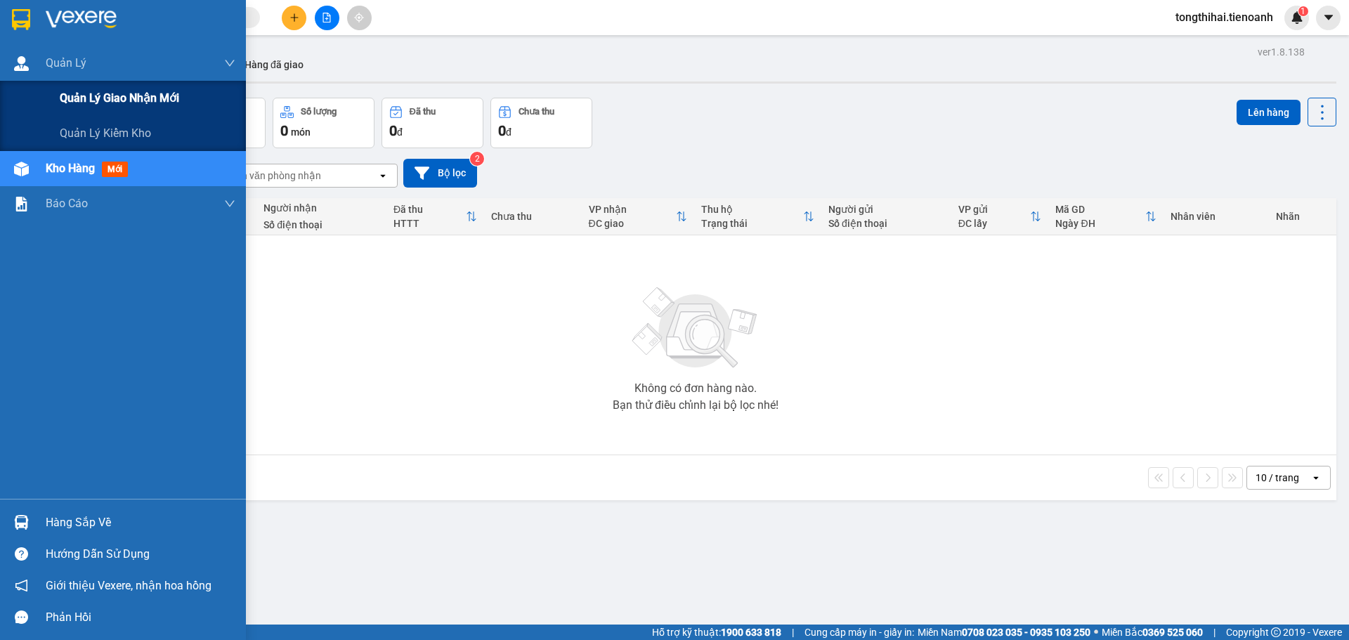
click at [104, 98] on span "Quản lý giao nhận mới" at bounding box center [119, 98] width 119 height 18
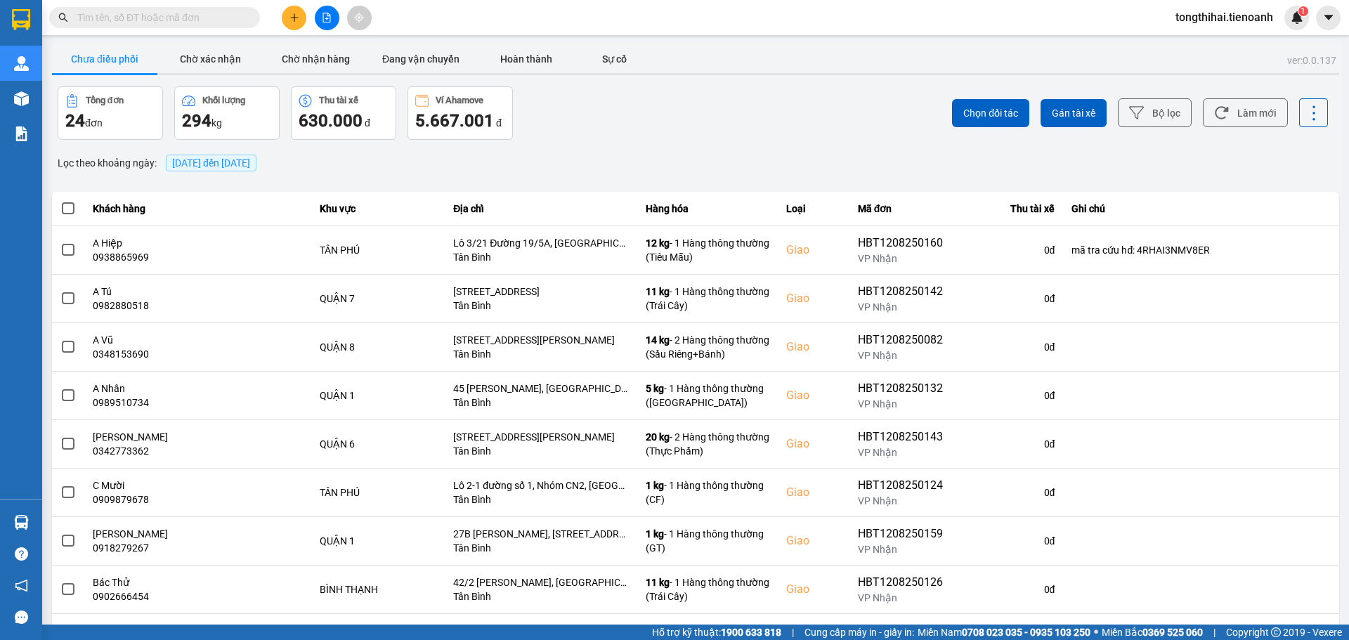
click at [187, 13] on input "text" at bounding box center [160, 17] width 166 height 15
paste input "TB1208250111"
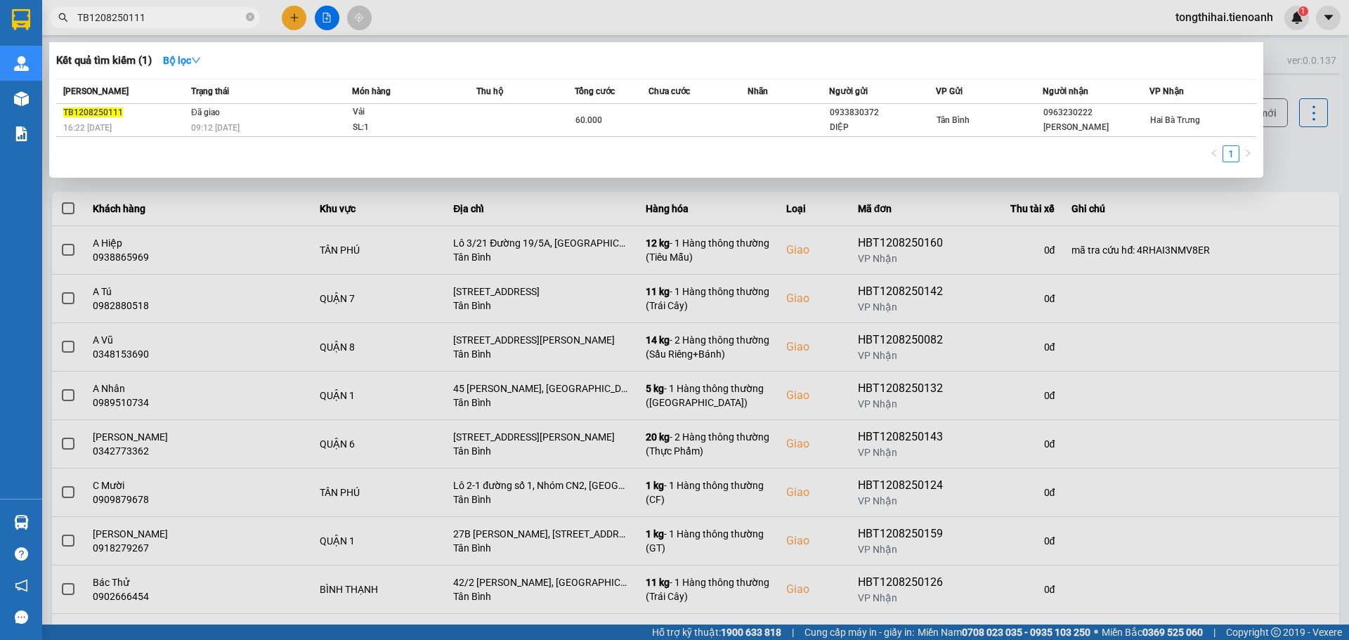
type input "TB1208250111"
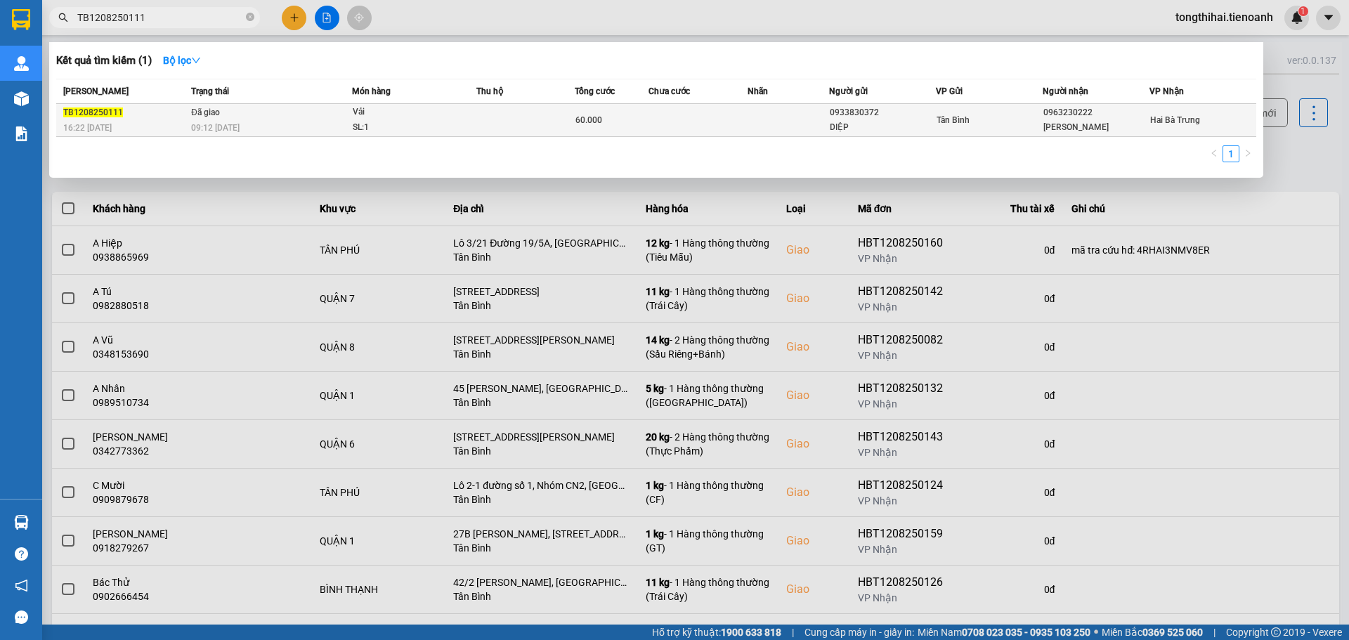
click at [392, 119] on div "Vải" at bounding box center [405, 112] width 105 height 15
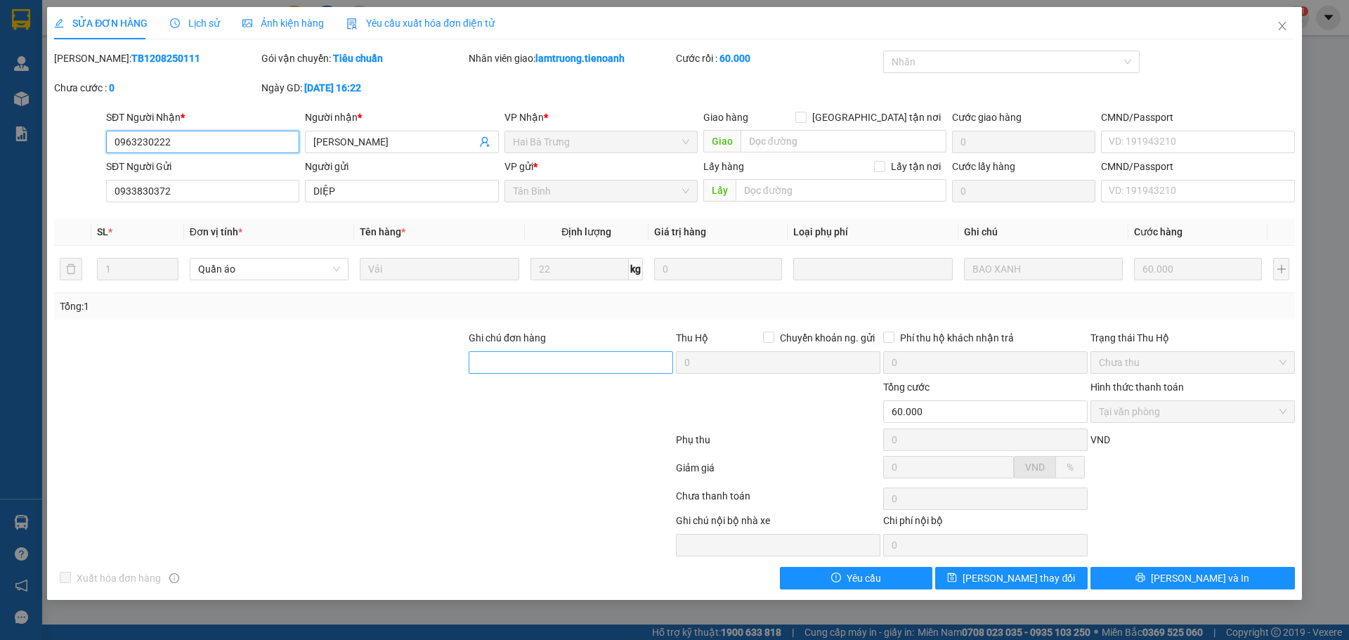
type input "0963230222"
type input "[PERSON_NAME]"
type input "0933830372"
type input "DIỆP"
type input "60.000"
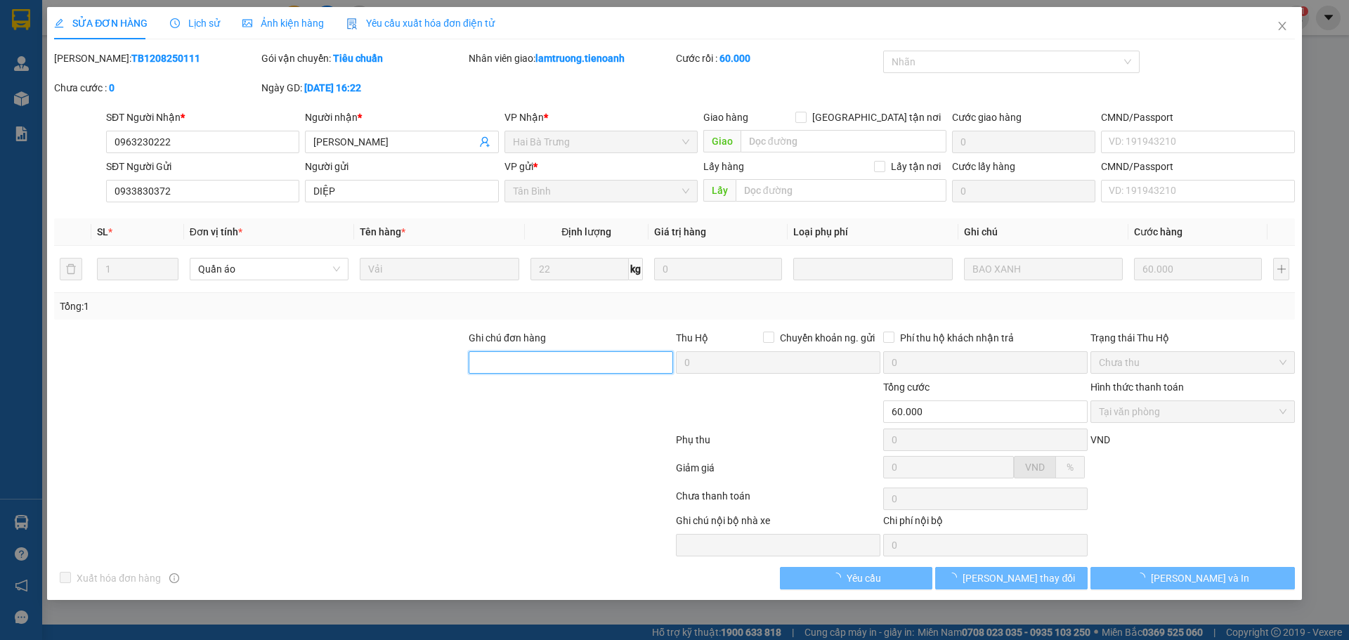
click at [535, 362] on input "Ghi chú đơn hàng" at bounding box center [571, 362] width 204 height 22
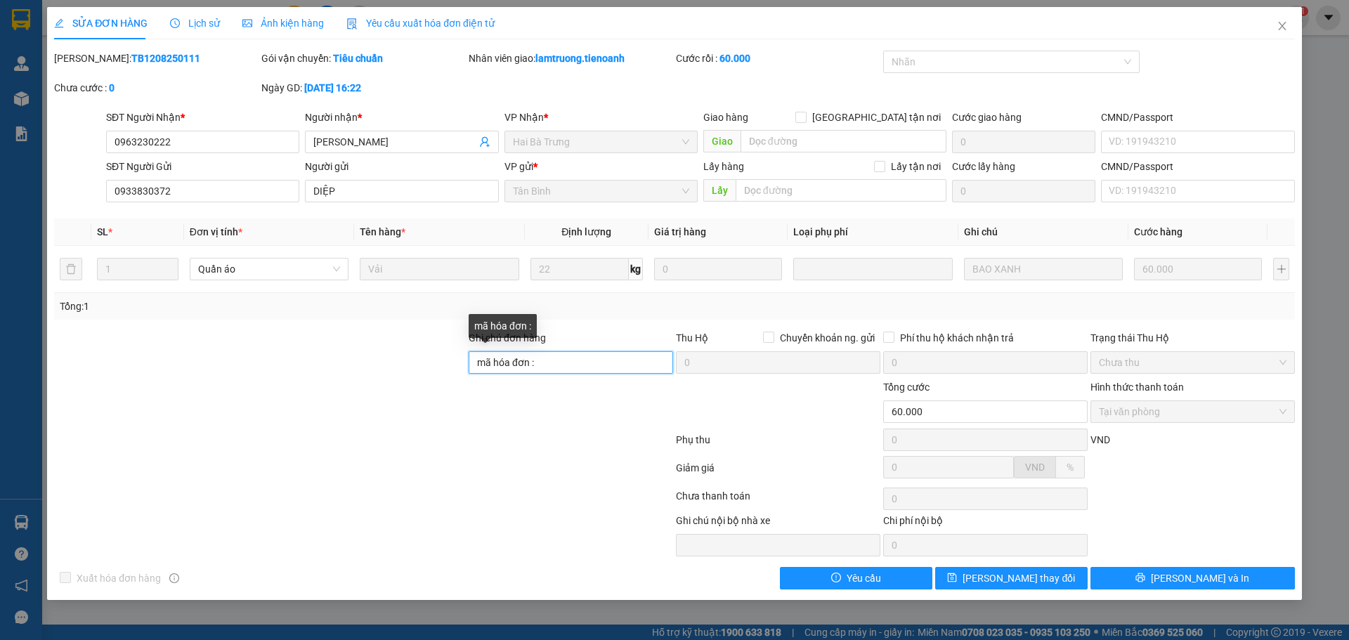
paste input "57HDI35VA9_W"
type input "mã hóa đơn : 57HDI35VA9_W"
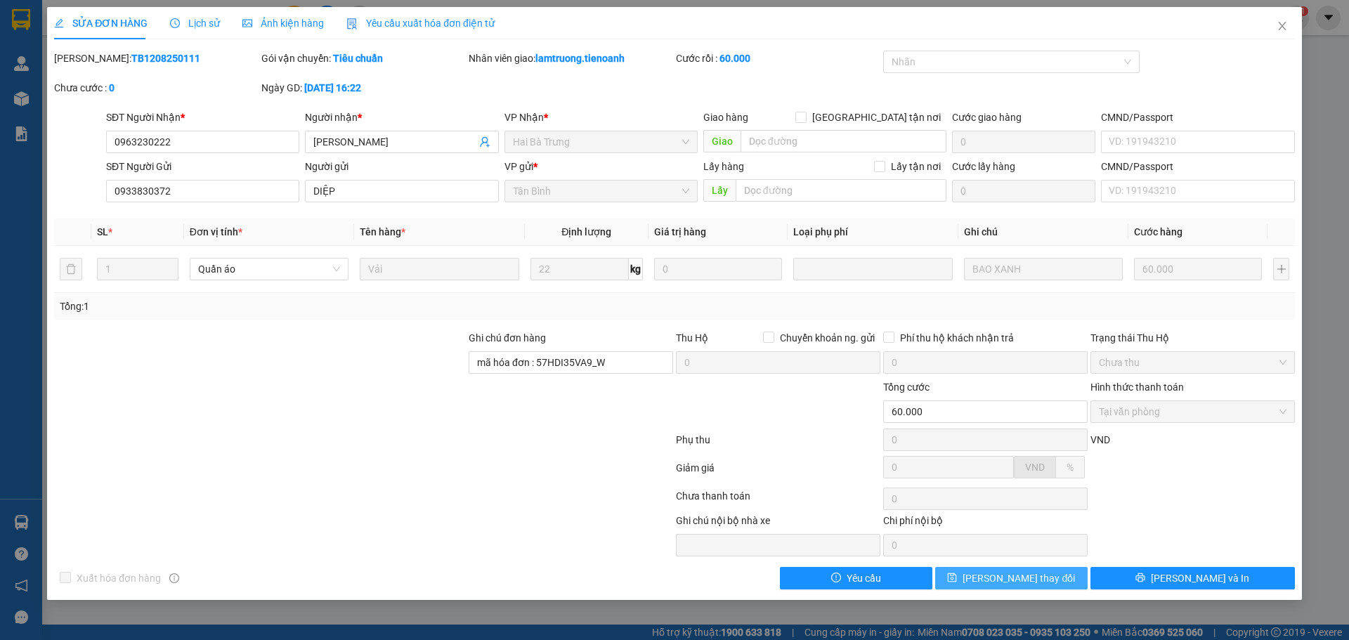
click at [998, 579] on span "[PERSON_NAME] thay đổi" at bounding box center [1019, 577] width 112 height 15
